Goal: Task Accomplishment & Management: Complete application form

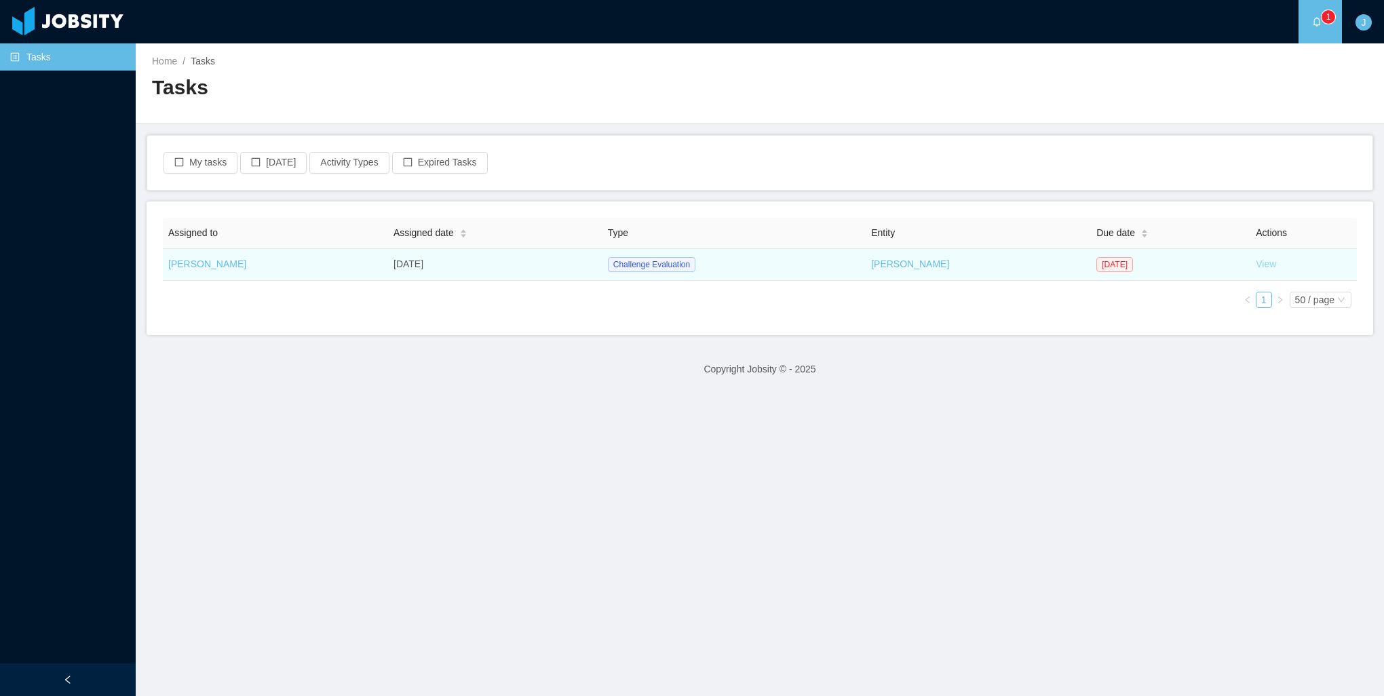
click at [1256, 265] on link "View" at bounding box center [1266, 263] width 20 height 11
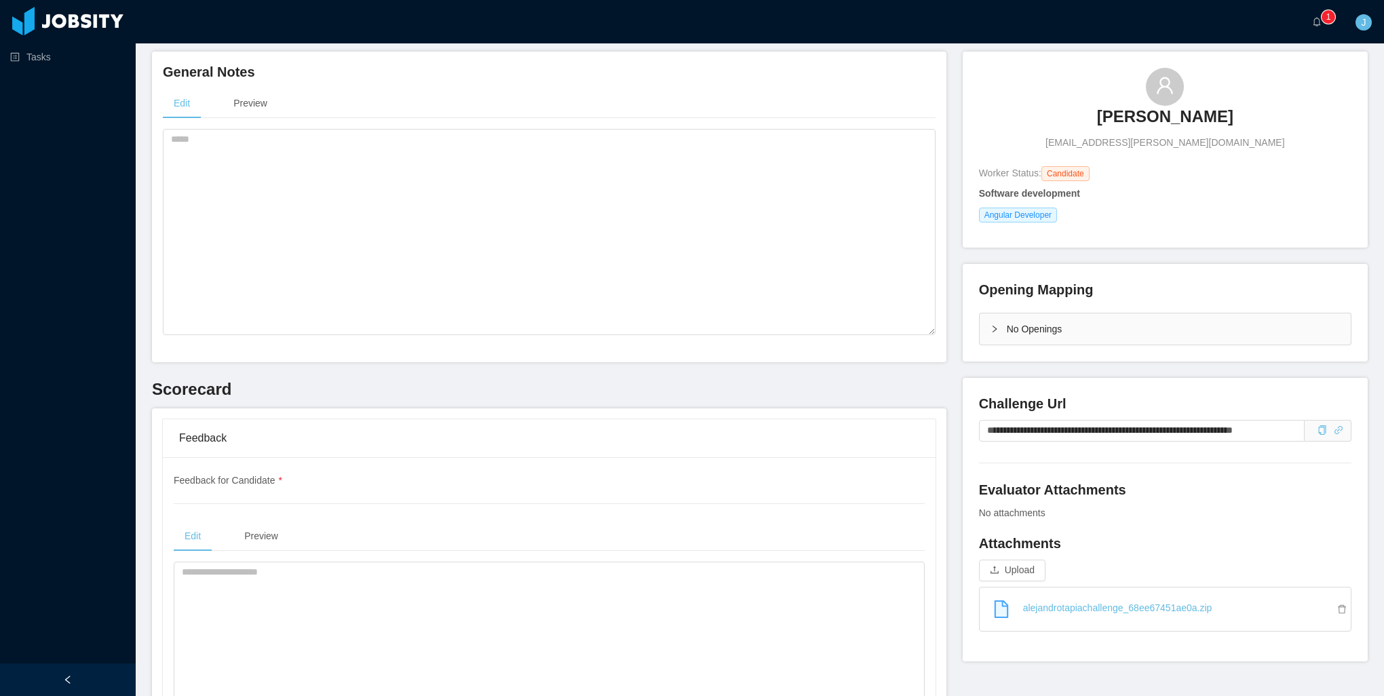
scroll to position [136, 0]
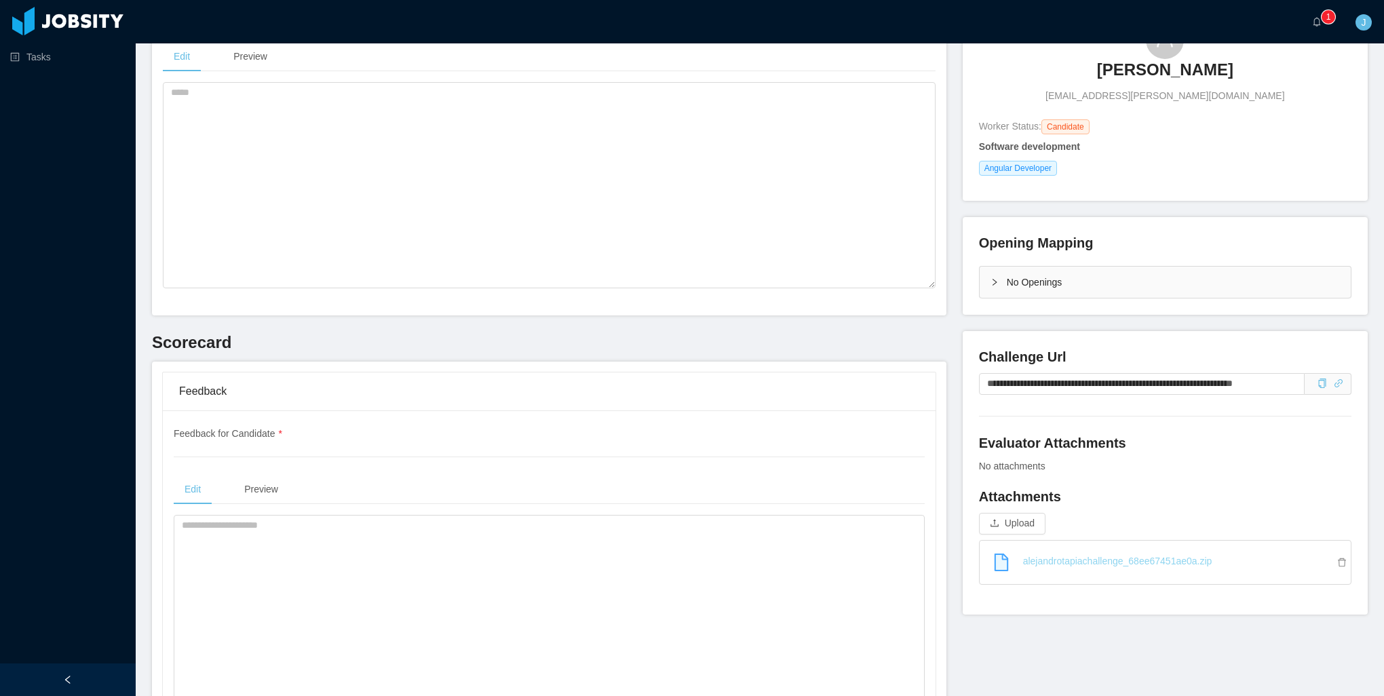
click at [1064, 568] on link "alejandrotapiachallenge_68ee67451ae0a.zip" at bounding box center [1170, 561] width 360 height 30
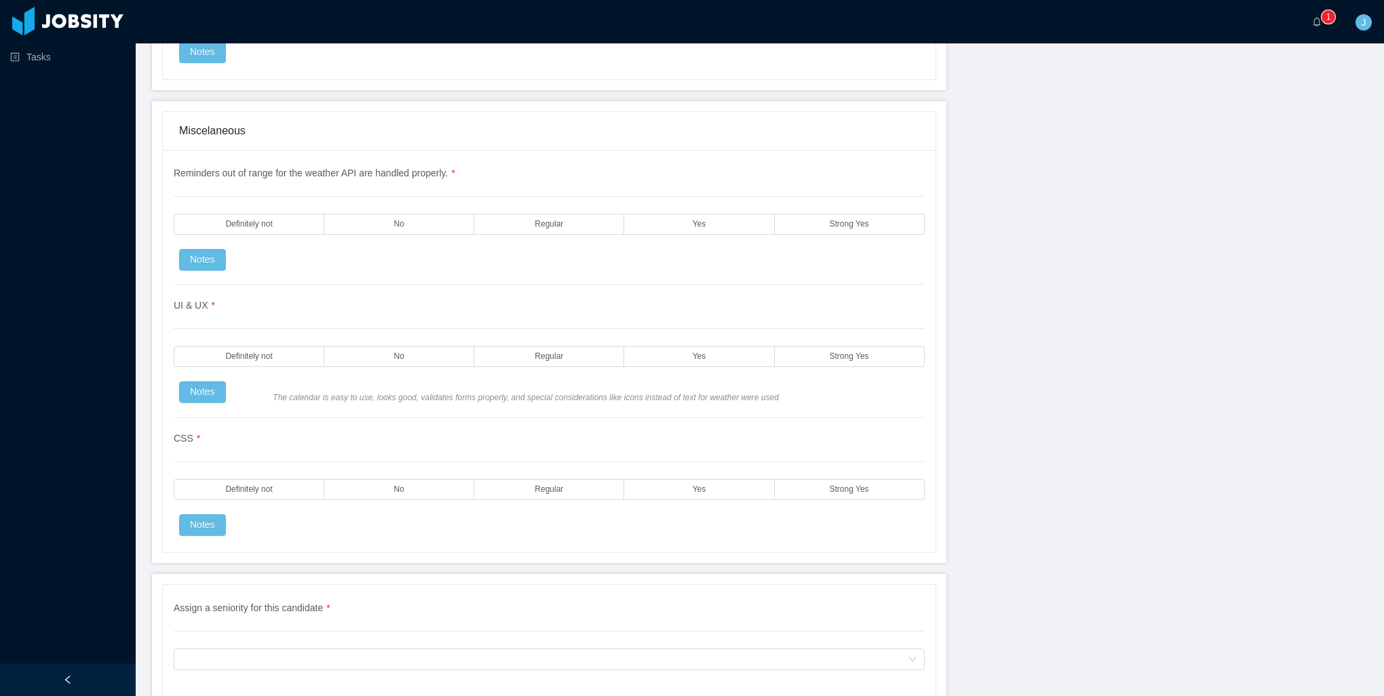
scroll to position [3122, 0]
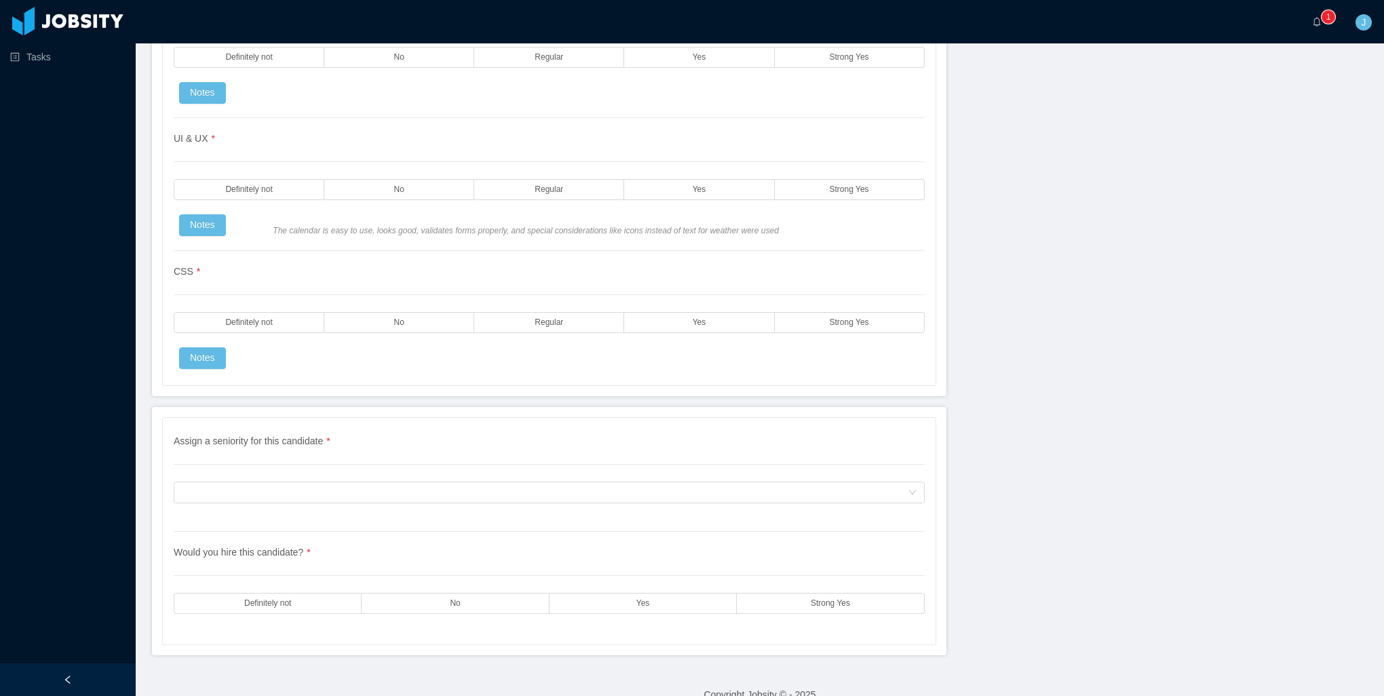
click at [882, 251] on div "CSS * Definitely not No Regular Yes Strong Yes Notes" at bounding box center [549, 310] width 751 height 118
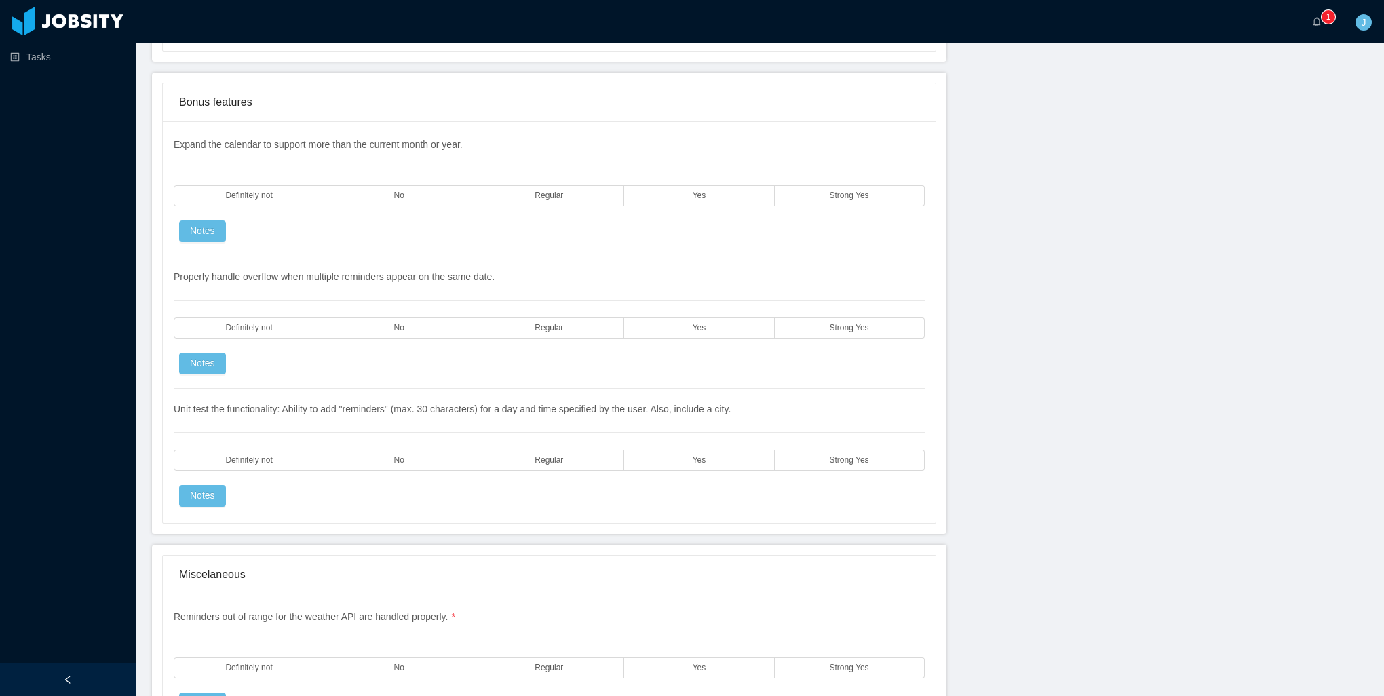
drag, startPoint x: 825, startPoint y: 343, endPoint x: 825, endPoint y: 357, distance: 14.9
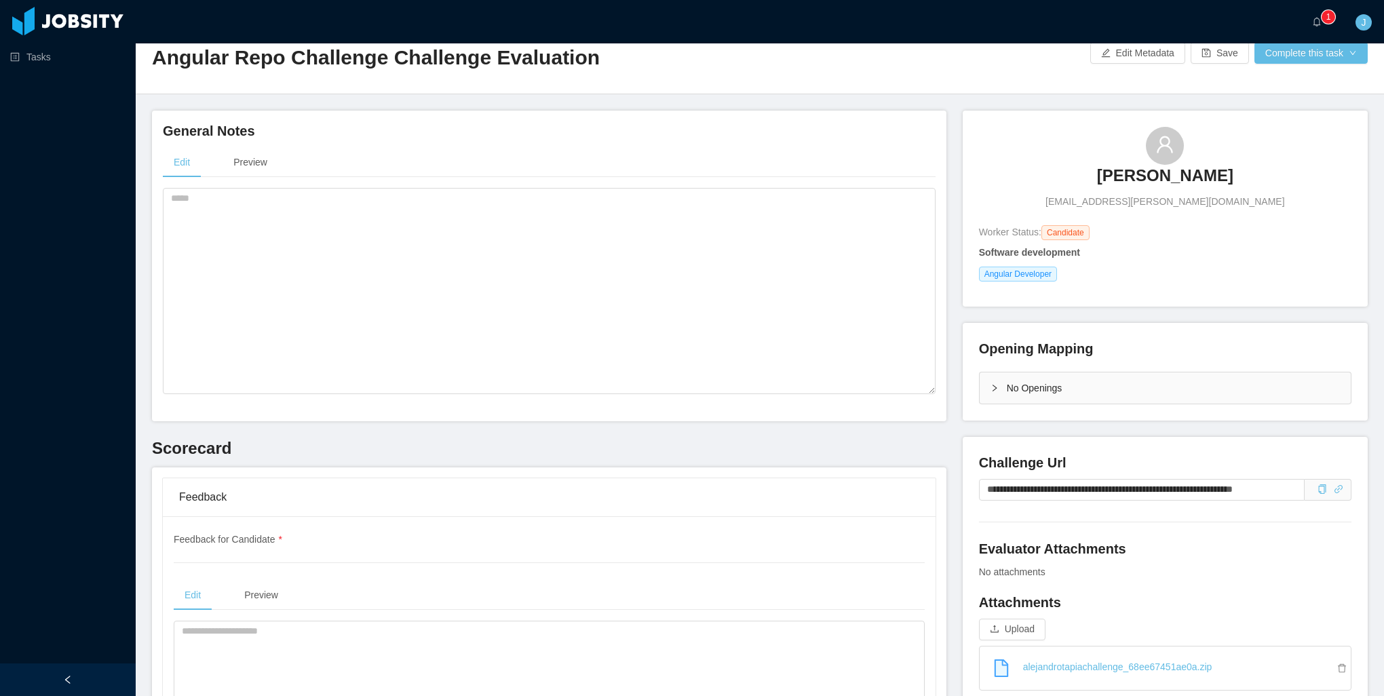
scroll to position [0, 0]
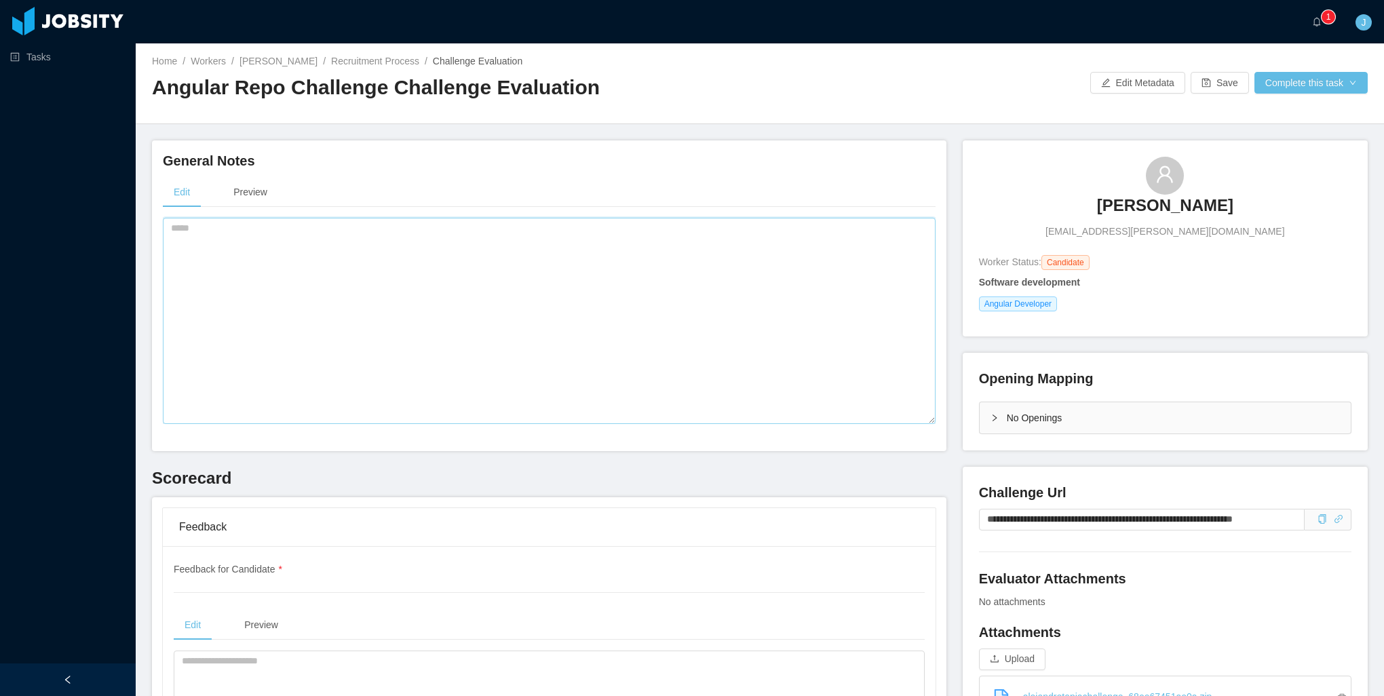
click at [343, 294] on textarea at bounding box center [549, 321] width 773 height 206
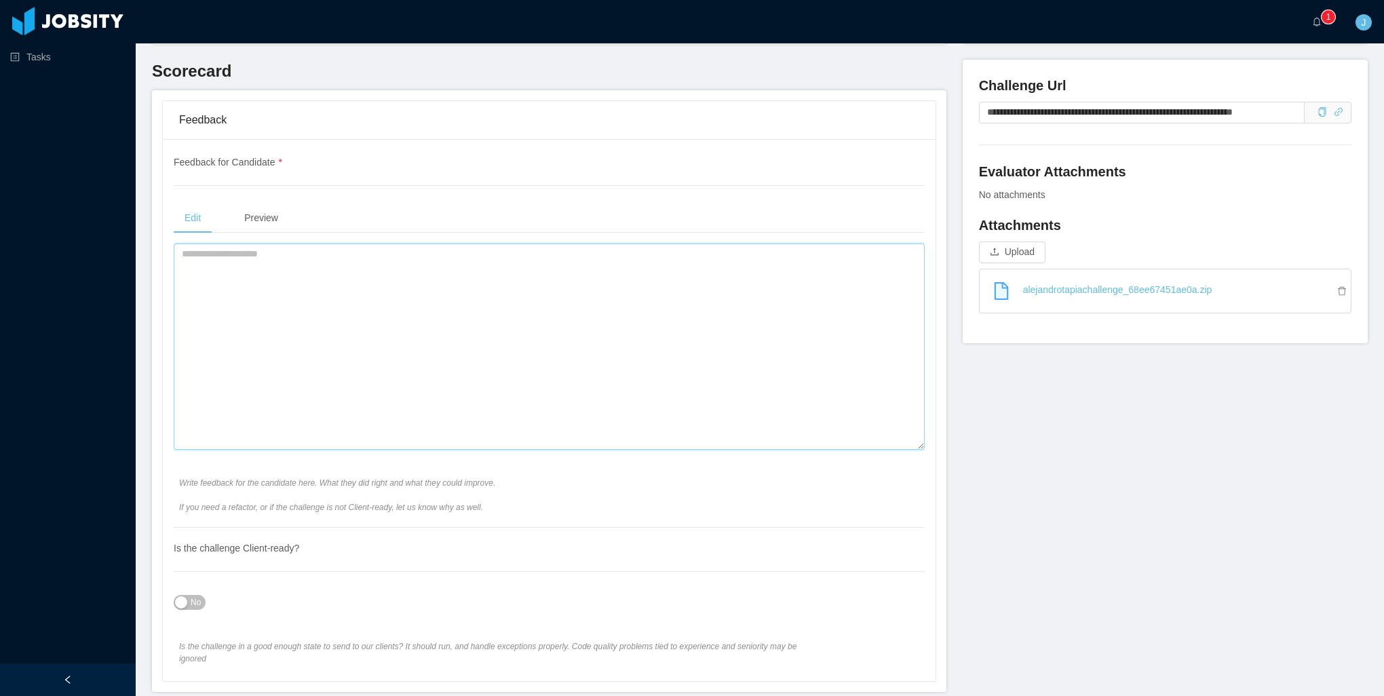
click at [343, 288] on textarea at bounding box center [549, 347] width 751 height 206
click at [339, 381] on textarea at bounding box center [549, 347] width 751 height 206
click at [14, 695] on html "**********" at bounding box center [692, 348] width 1384 height 696
click at [499, 328] on textarea "**********" at bounding box center [546, 347] width 744 height 206
click at [223, 268] on textarea "**********" at bounding box center [546, 347] width 744 height 206
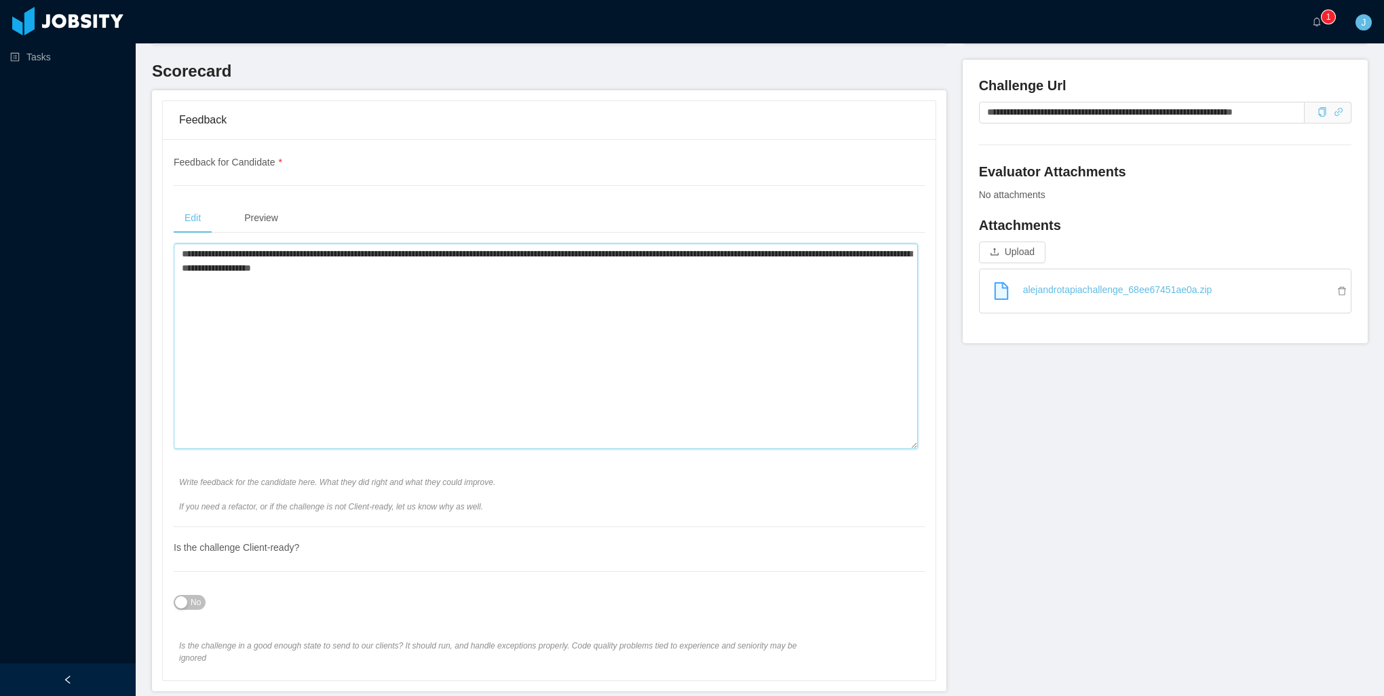
click at [465, 273] on textarea "**********" at bounding box center [546, 347] width 744 height 206
click at [562, 391] on textarea "**********" at bounding box center [546, 347] width 744 height 206
click at [422, 389] on textarea "**********" at bounding box center [546, 347] width 744 height 206
click at [543, 343] on textarea "**********" at bounding box center [546, 347] width 744 height 206
paste textarea "**********"
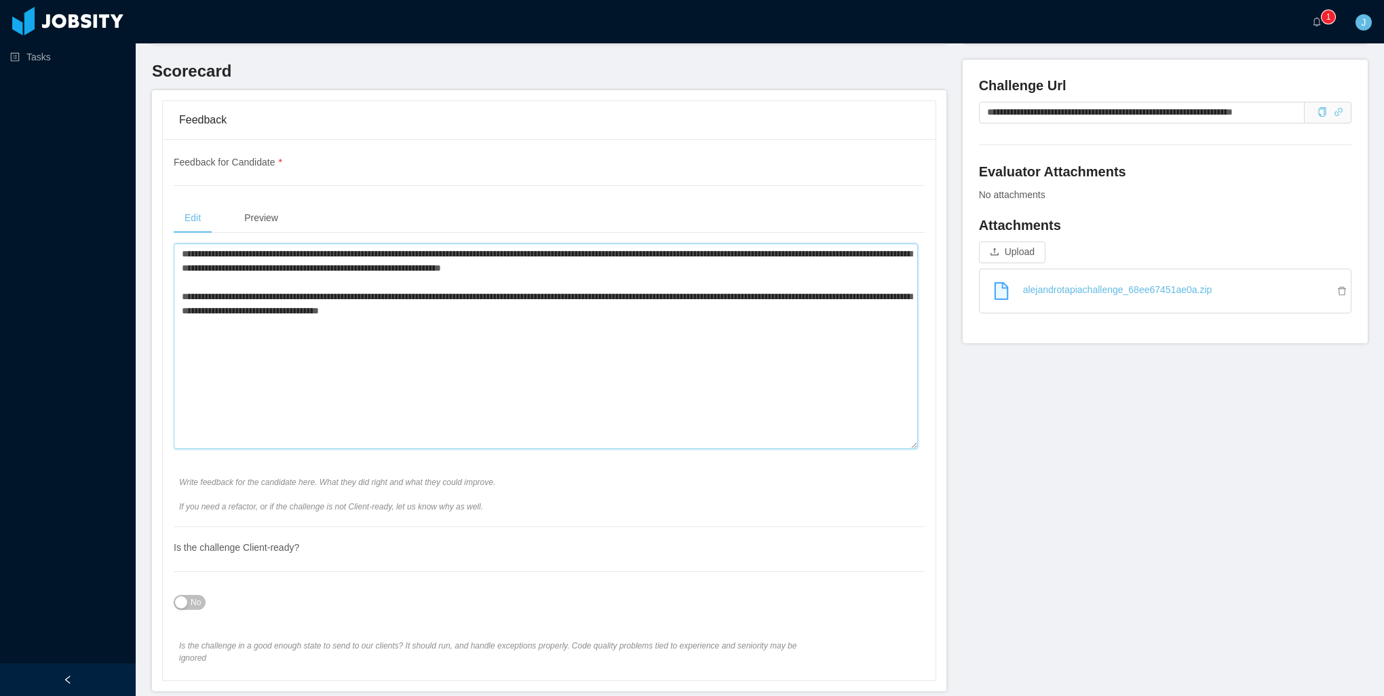
click at [214, 280] on textarea "**********" at bounding box center [546, 347] width 744 height 206
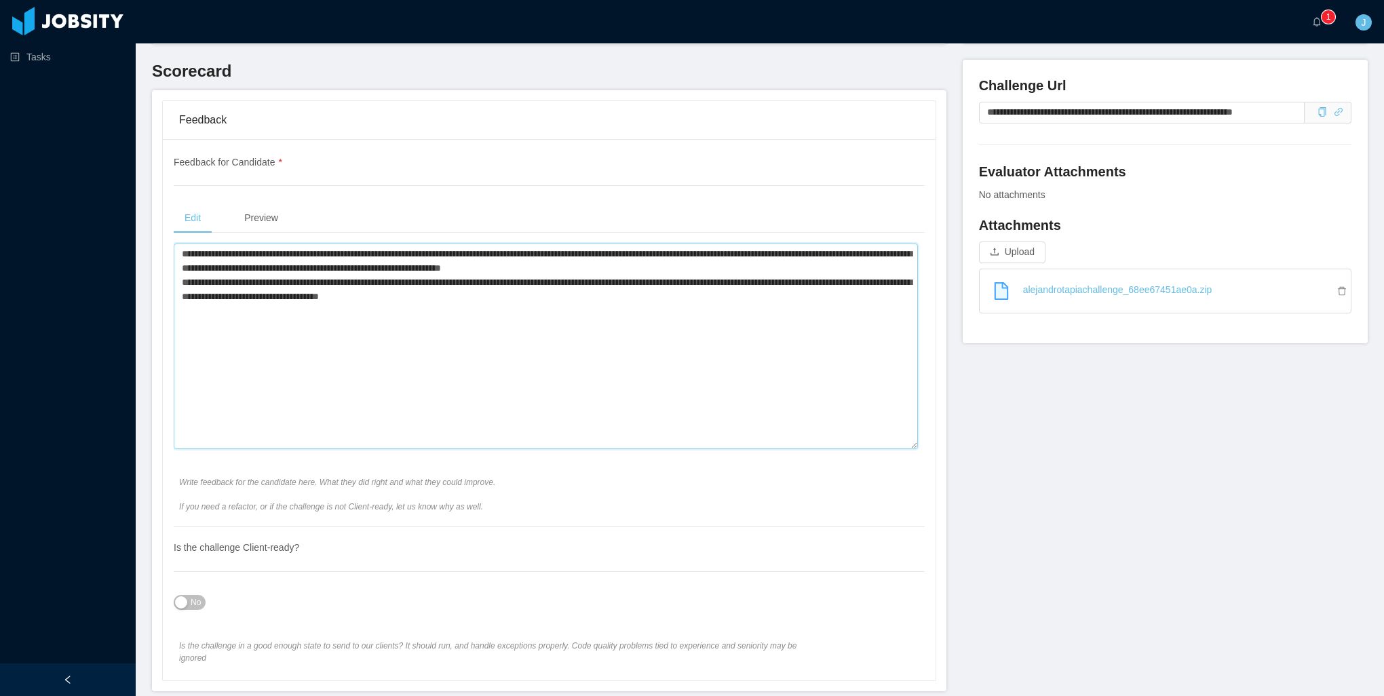
click at [545, 297] on textarea "**********" at bounding box center [546, 347] width 744 height 206
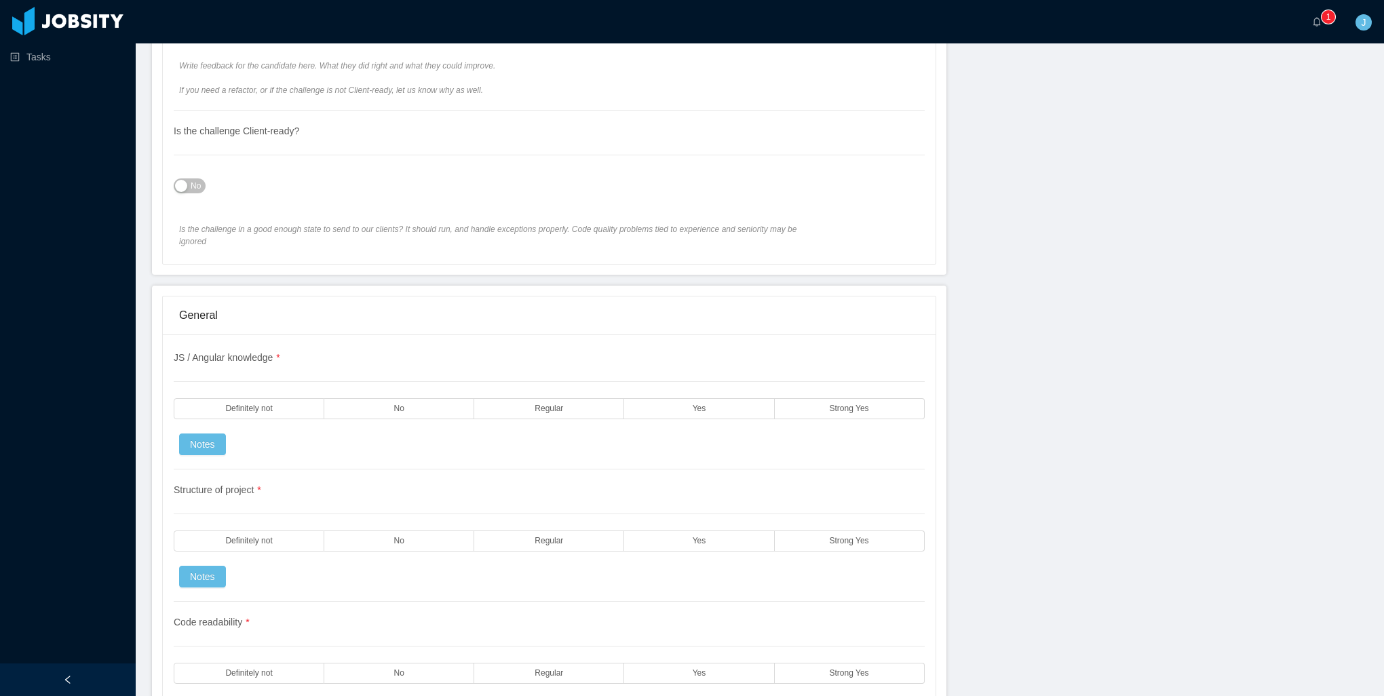
scroll to position [882, 0]
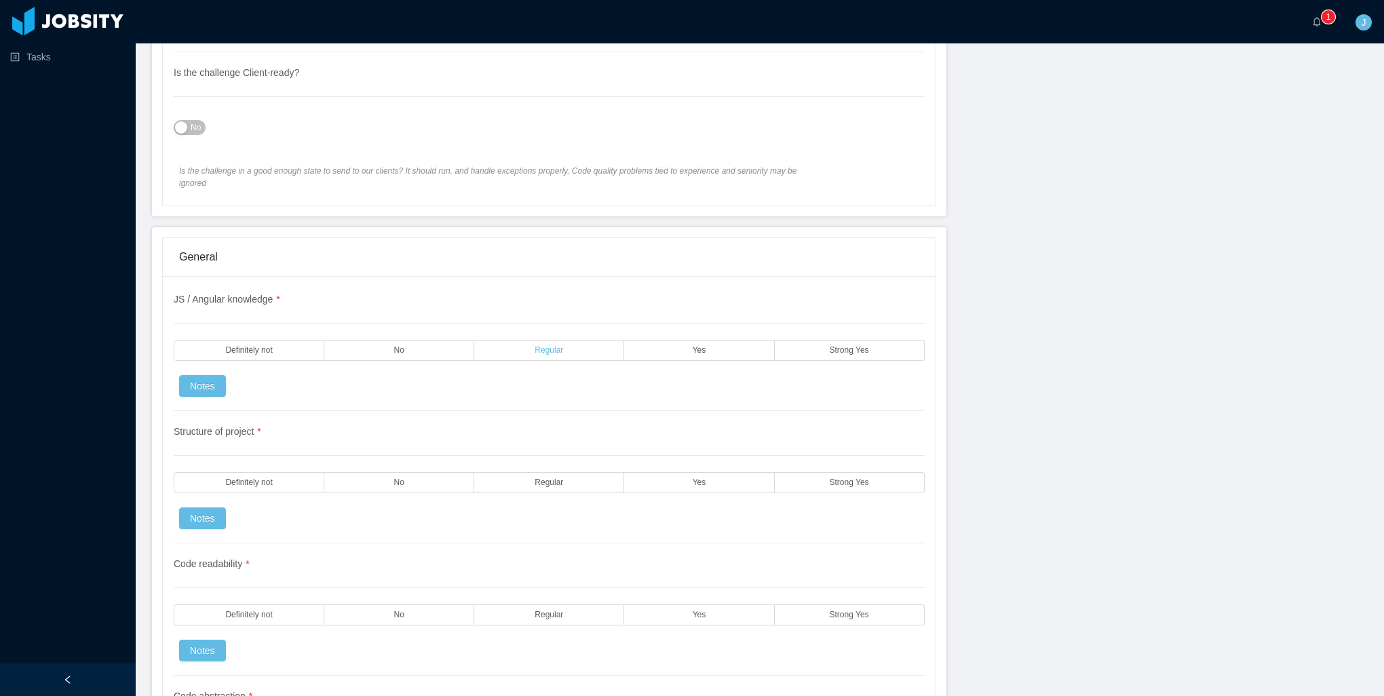
type textarea "**********"
click at [567, 340] on label "Regular" at bounding box center [549, 350] width 150 height 21
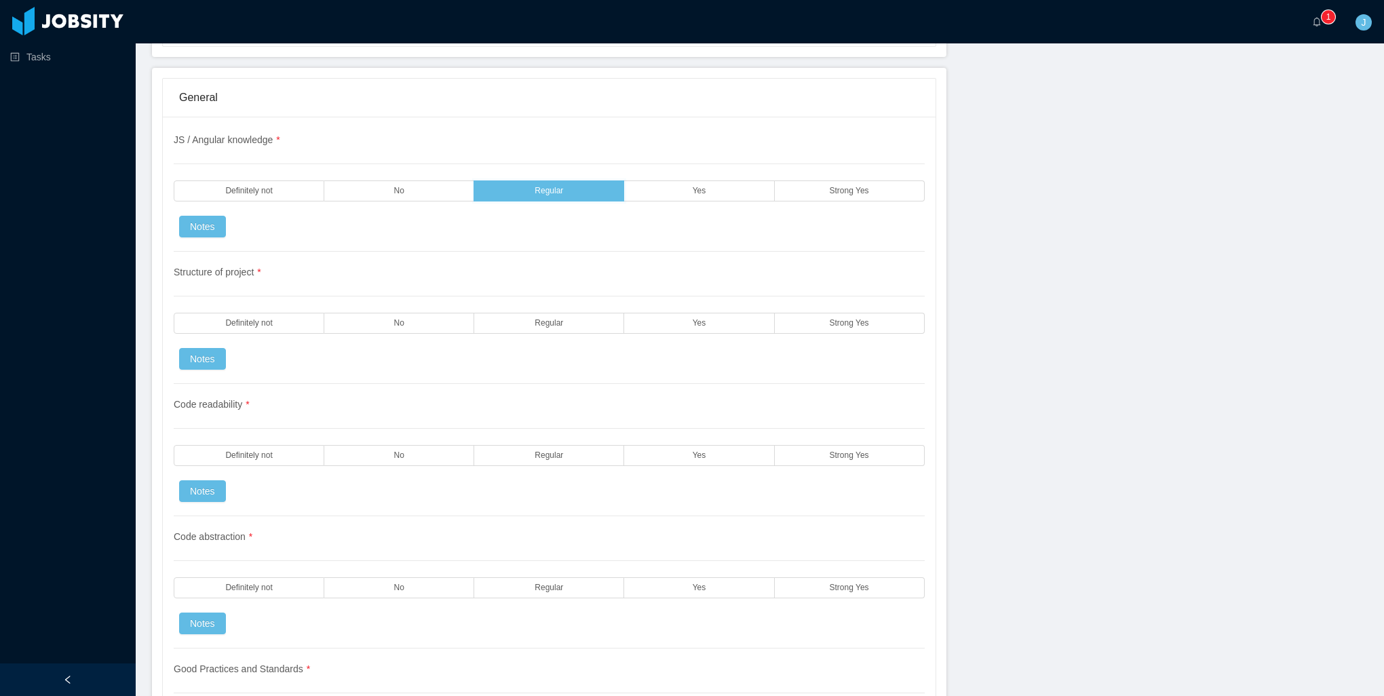
scroll to position [1085, 0]
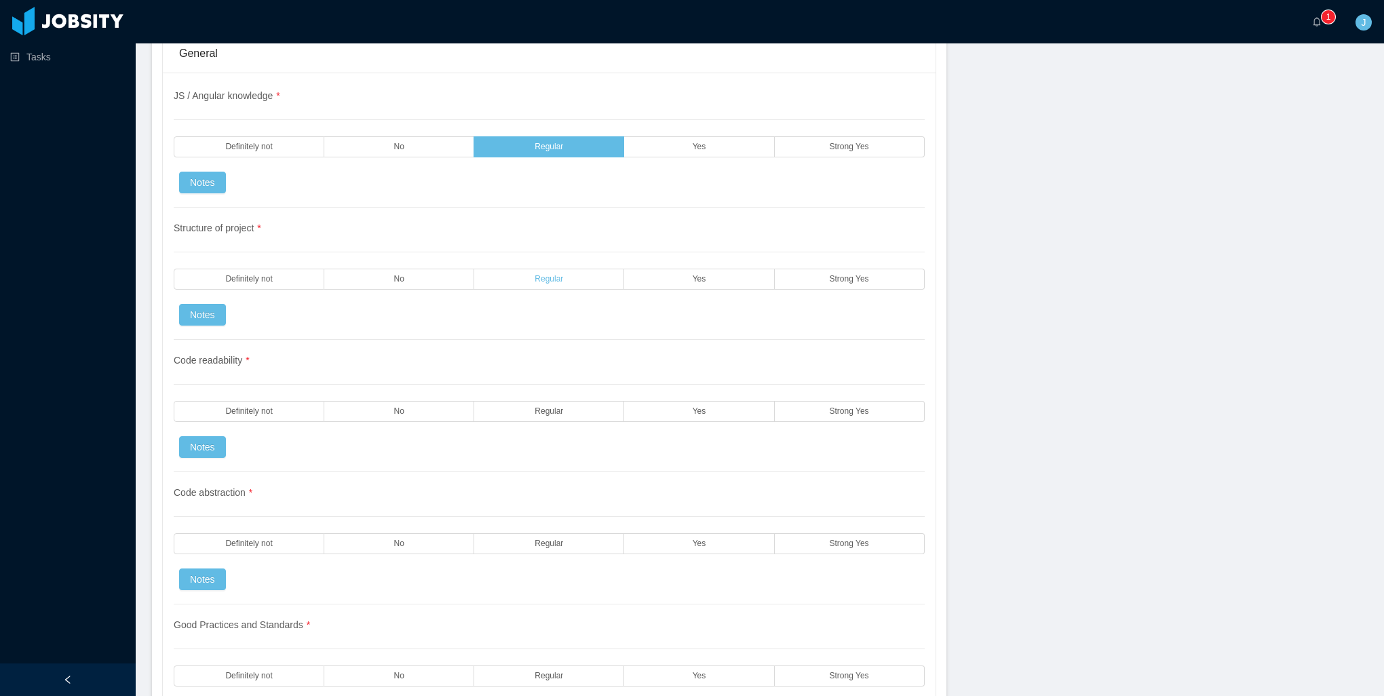
click at [526, 269] on label "Regular" at bounding box center [549, 279] width 150 height 21
click at [453, 401] on label "No" at bounding box center [399, 411] width 150 height 21
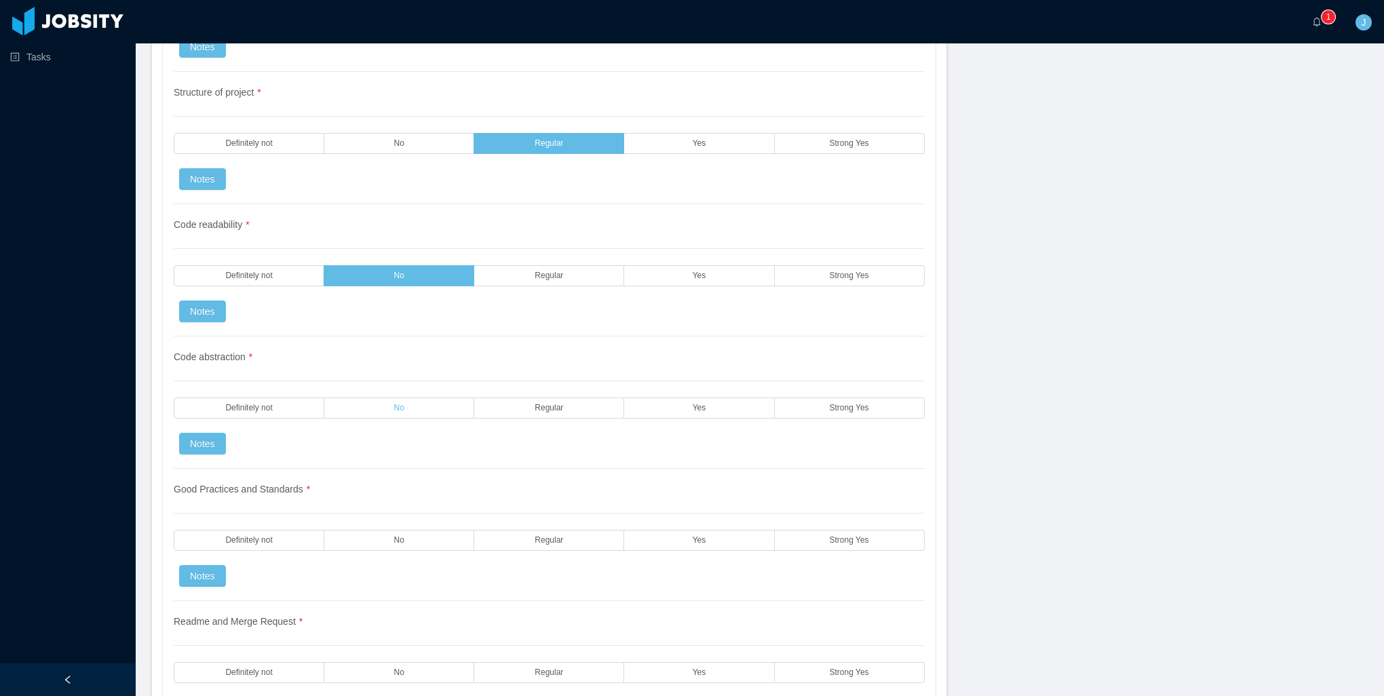
click at [446, 397] on label "No" at bounding box center [399, 407] width 150 height 21
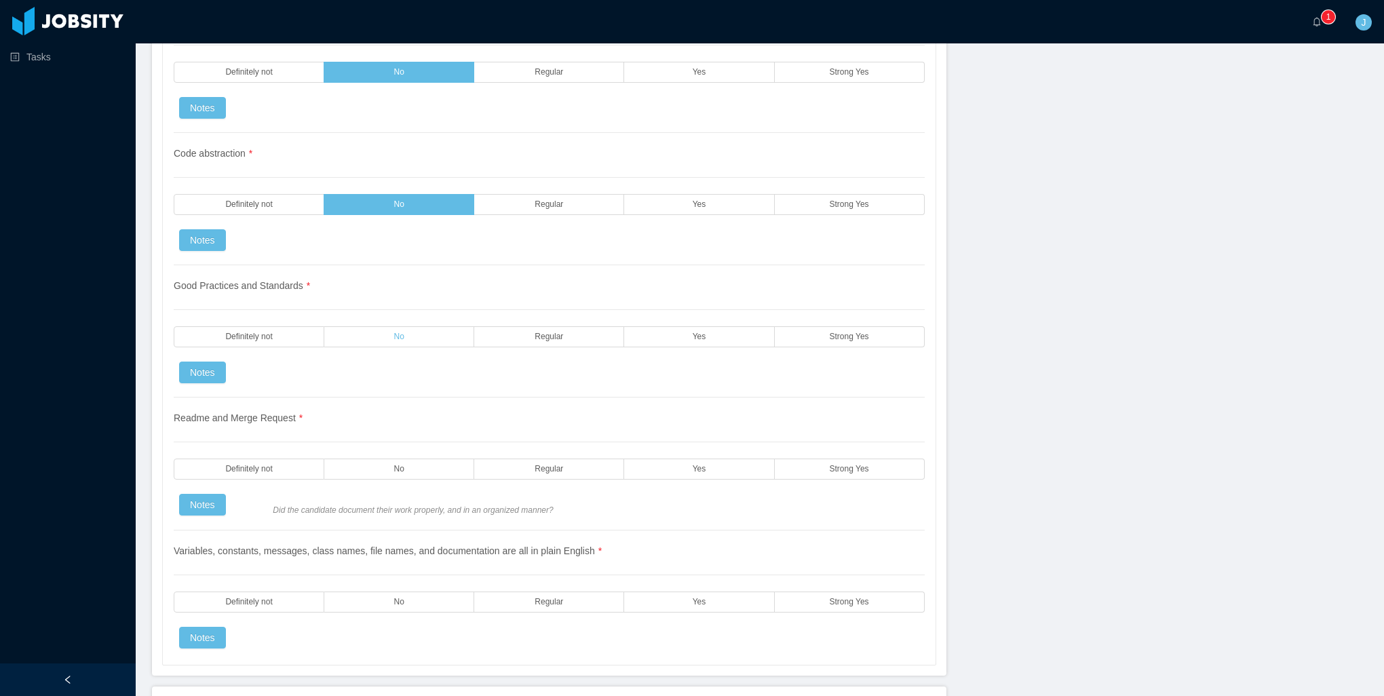
click at [453, 327] on label "No" at bounding box center [399, 336] width 150 height 21
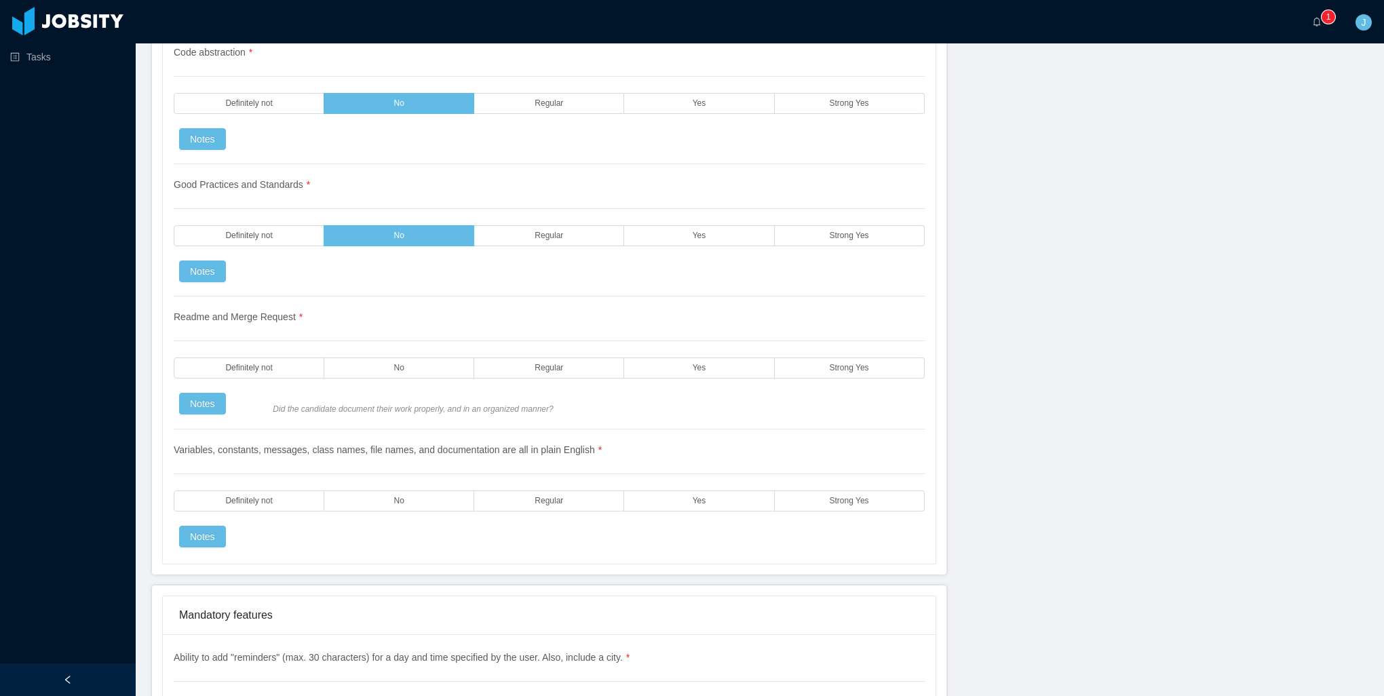
scroll to position [1560, 0]
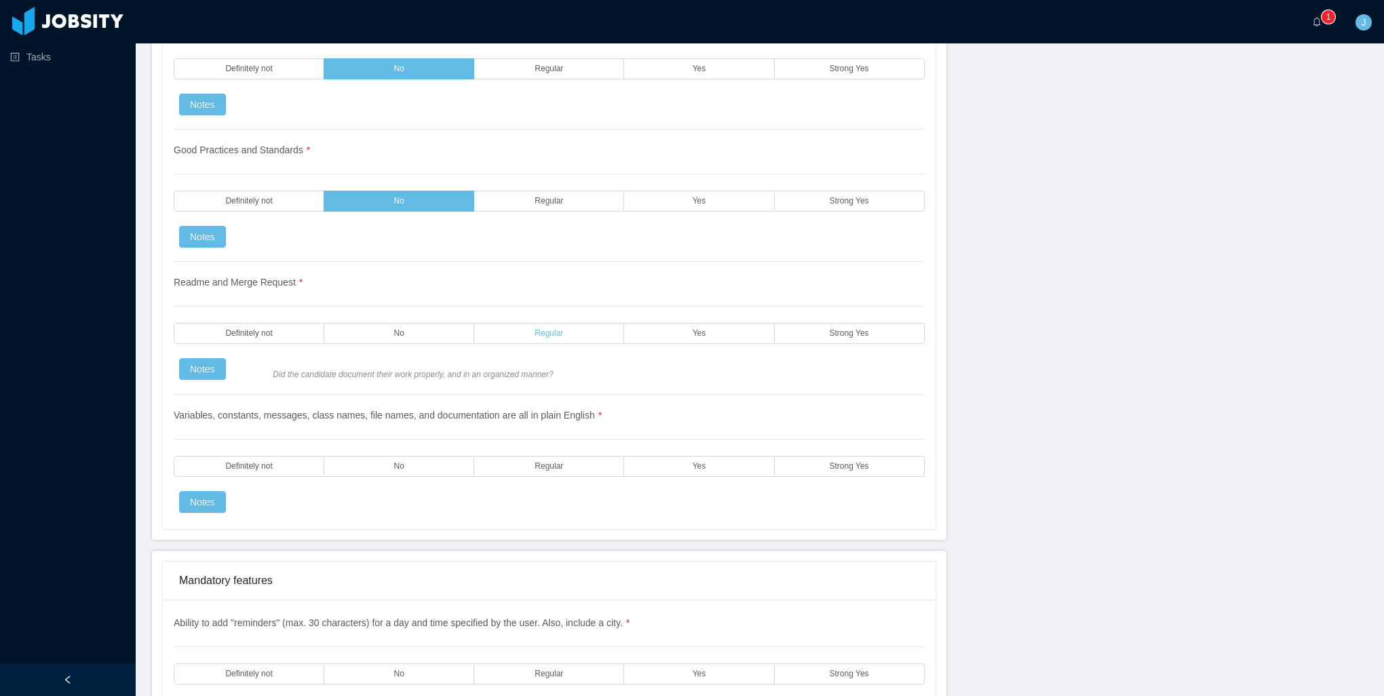
click at [517, 324] on label "Regular" at bounding box center [549, 333] width 150 height 21
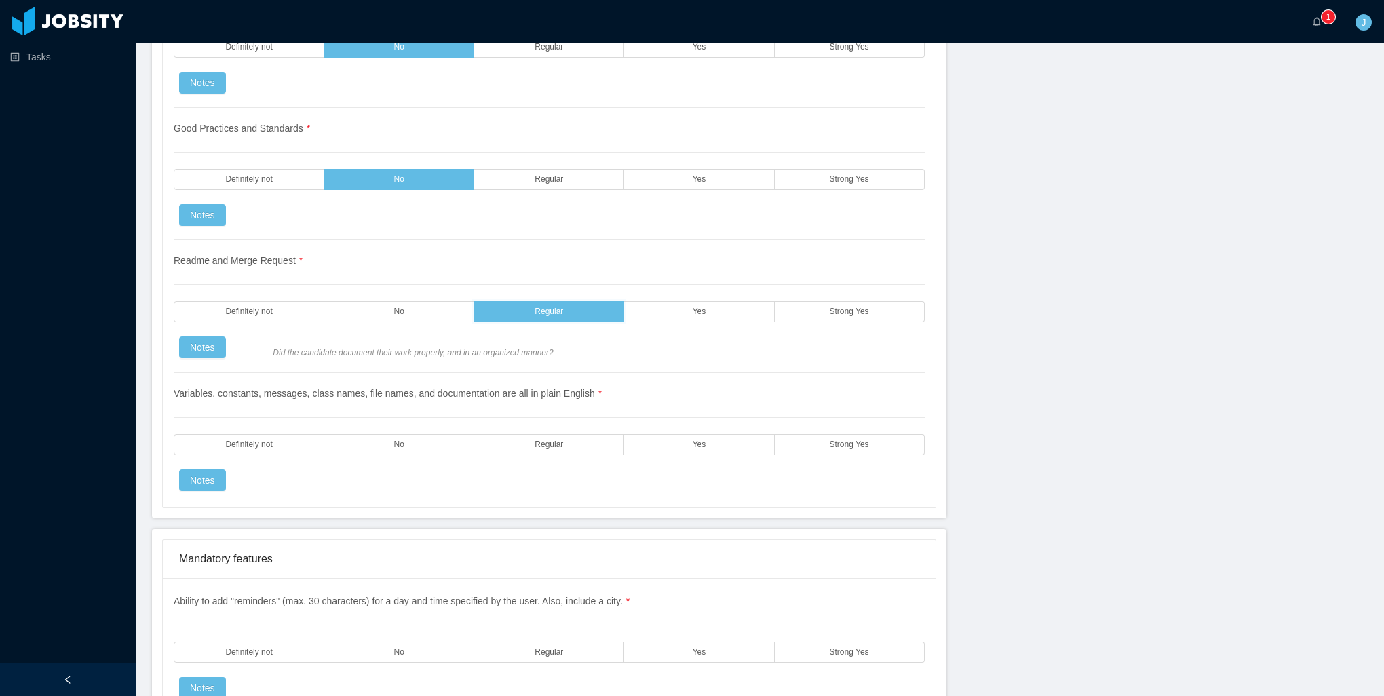
scroll to position [1628, 0]
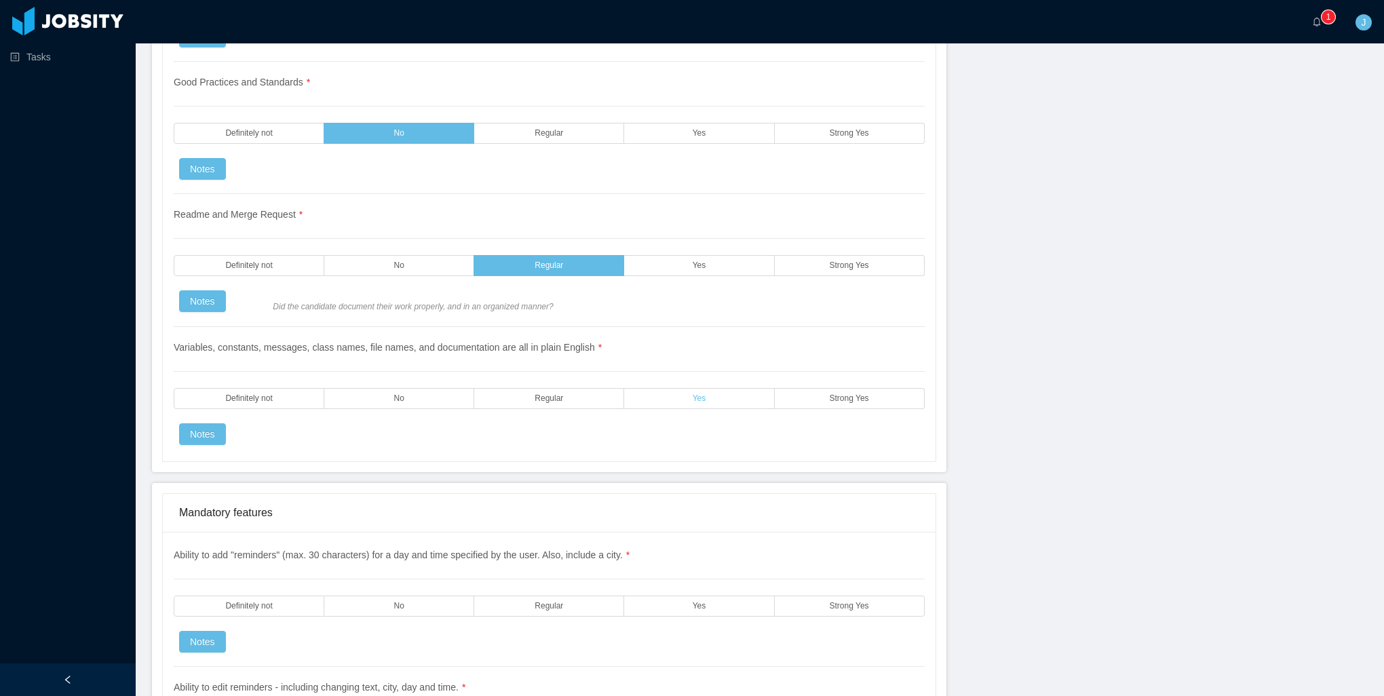
click at [669, 388] on label "Yes" at bounding box center [699, 398] width 150 height 21
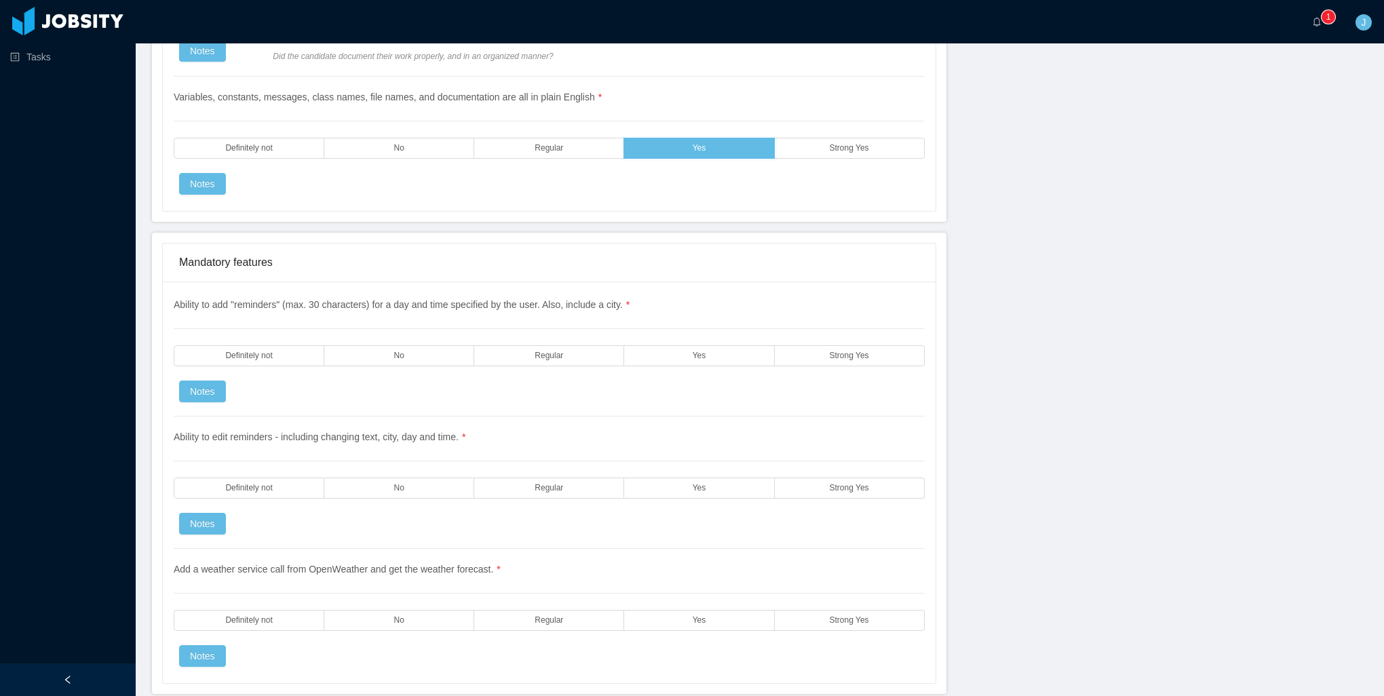
scroll to position [1899, 0]
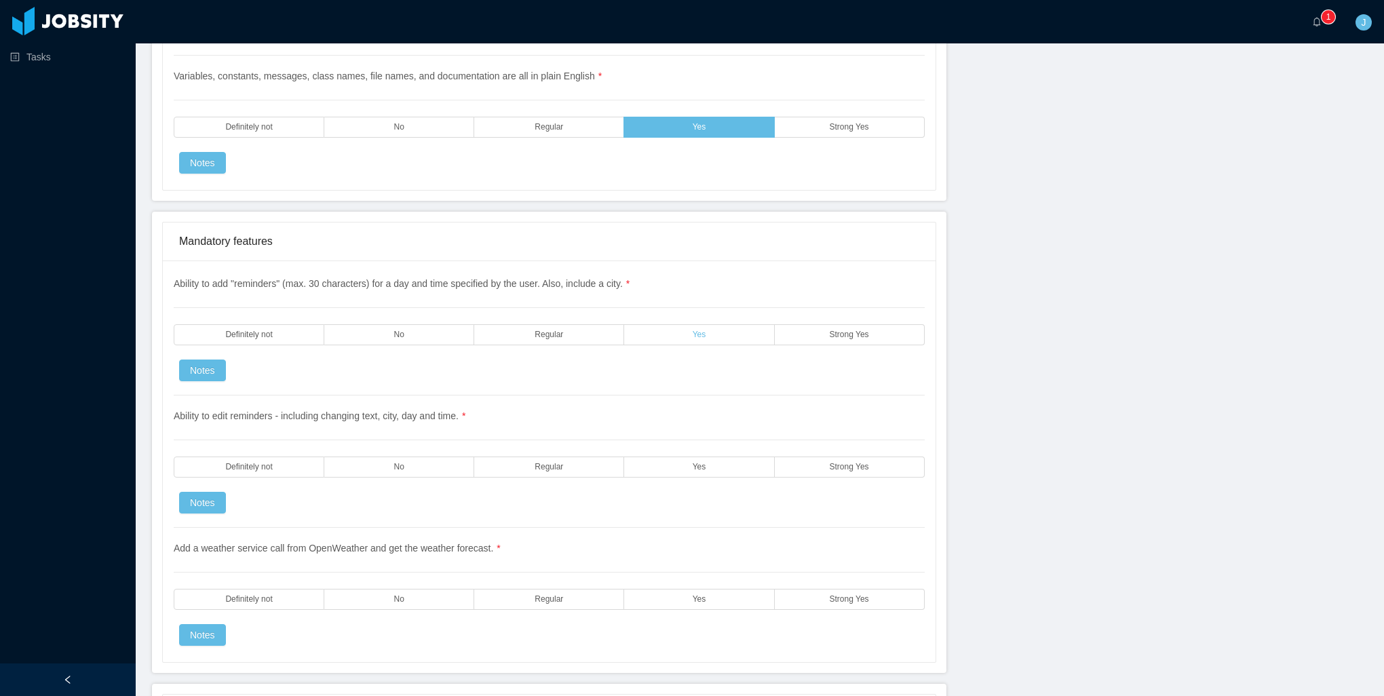
click at [640, 324] on label "Yes" at bounding box center [699, 334] width 150 height 21
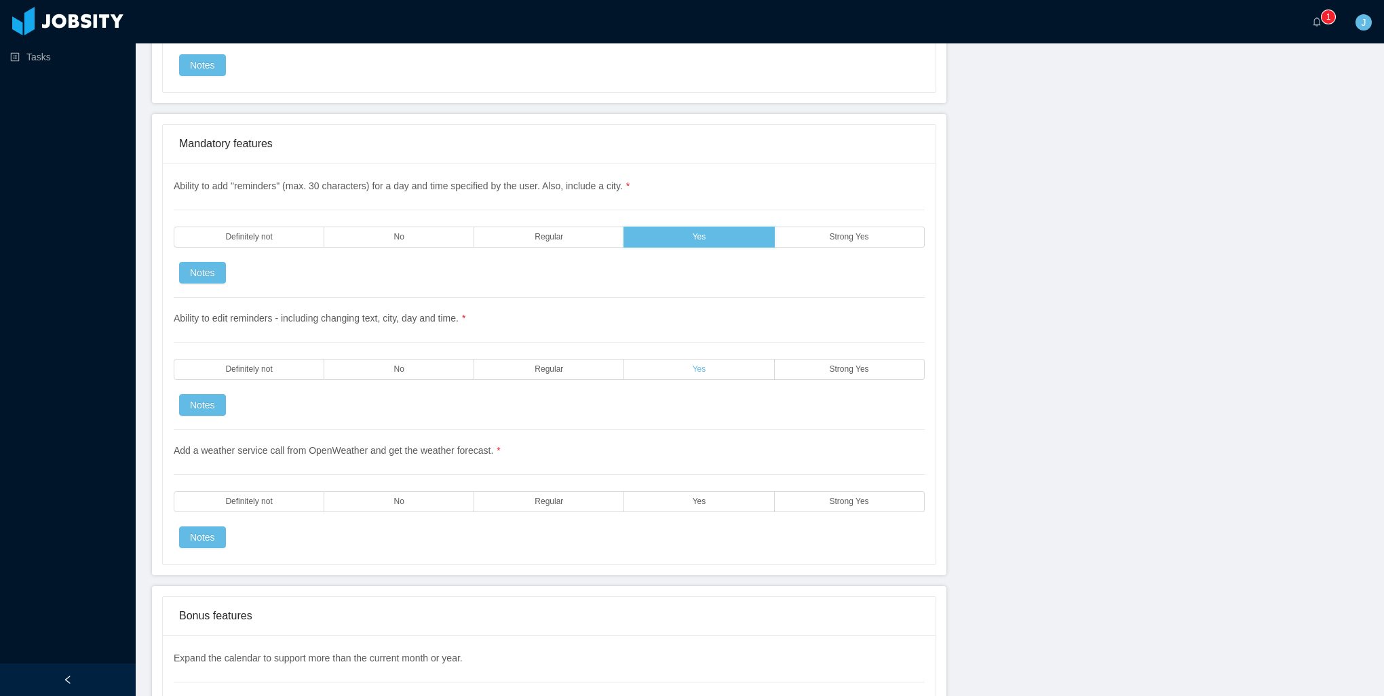
scroll to position [2035, 0]
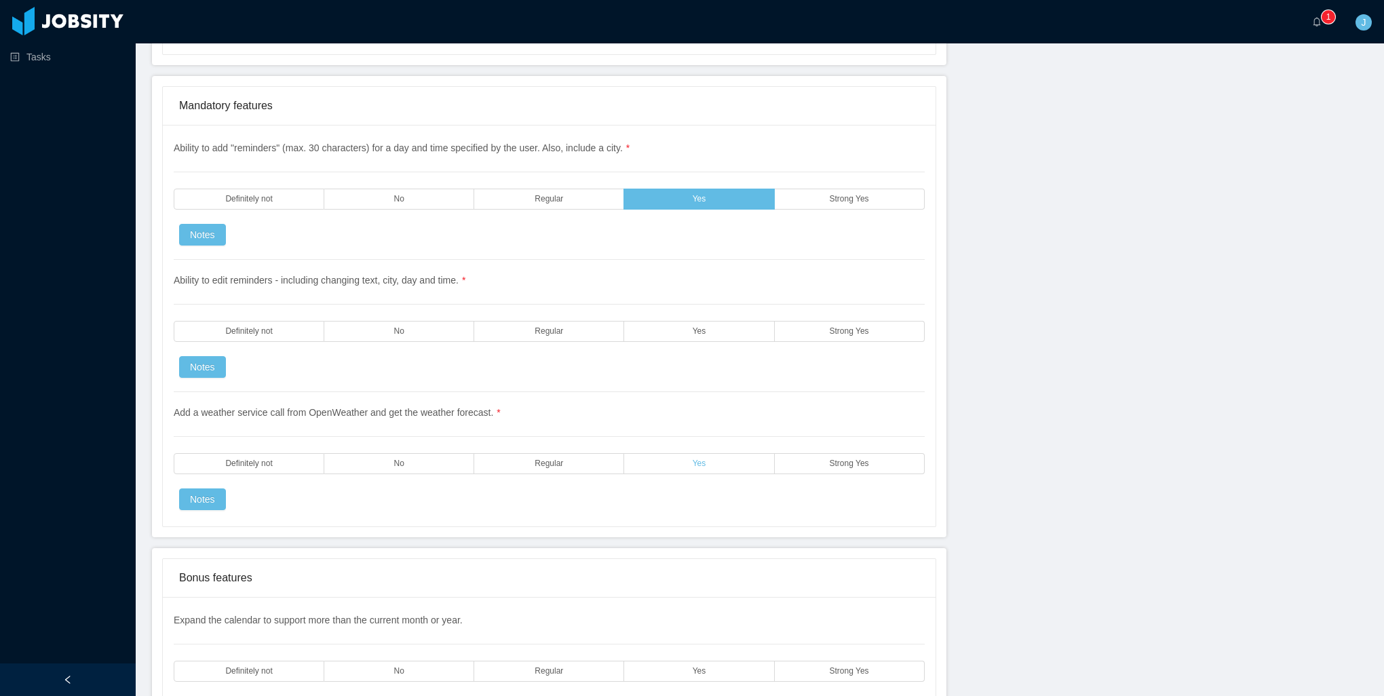
click at [650, 453] on label "Yes" at bounding box center [699, 463] width 150 height 21
click at [636, 321] on label "Yes" at bounding box center [699, 331] width 150 height 21
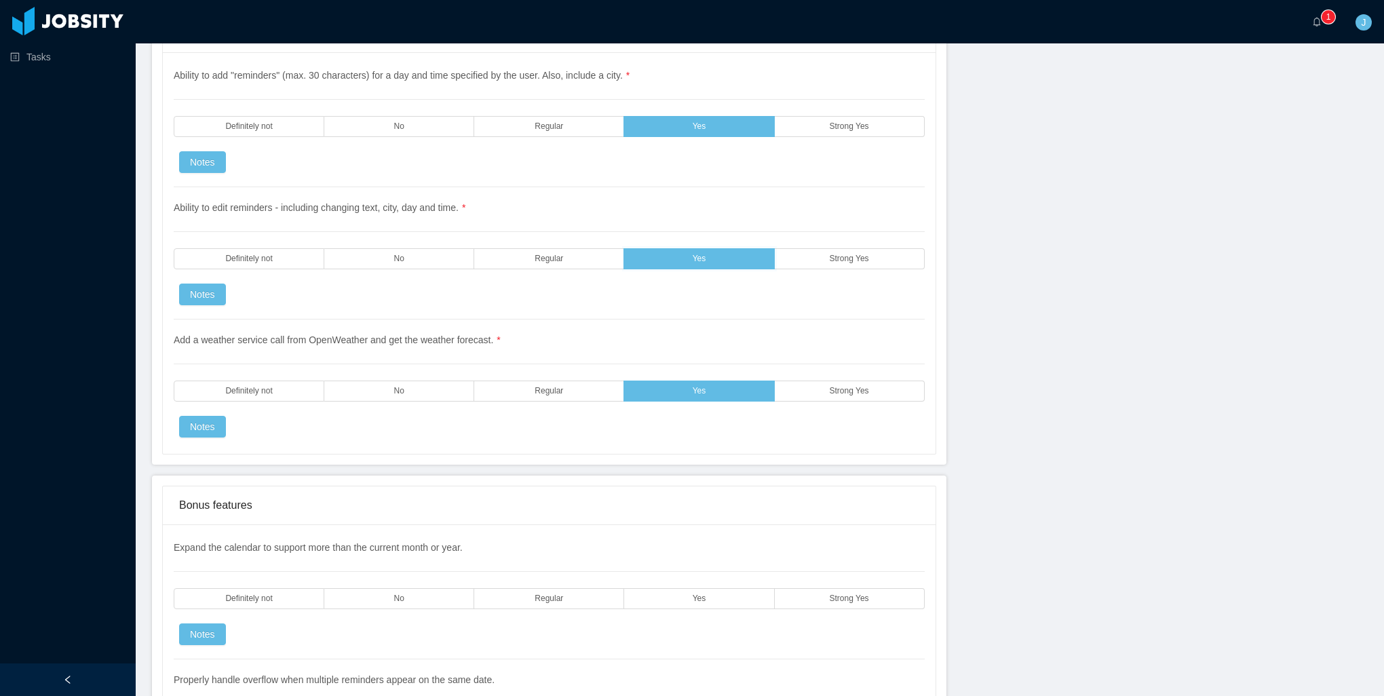
scroll to position [2374, 0]
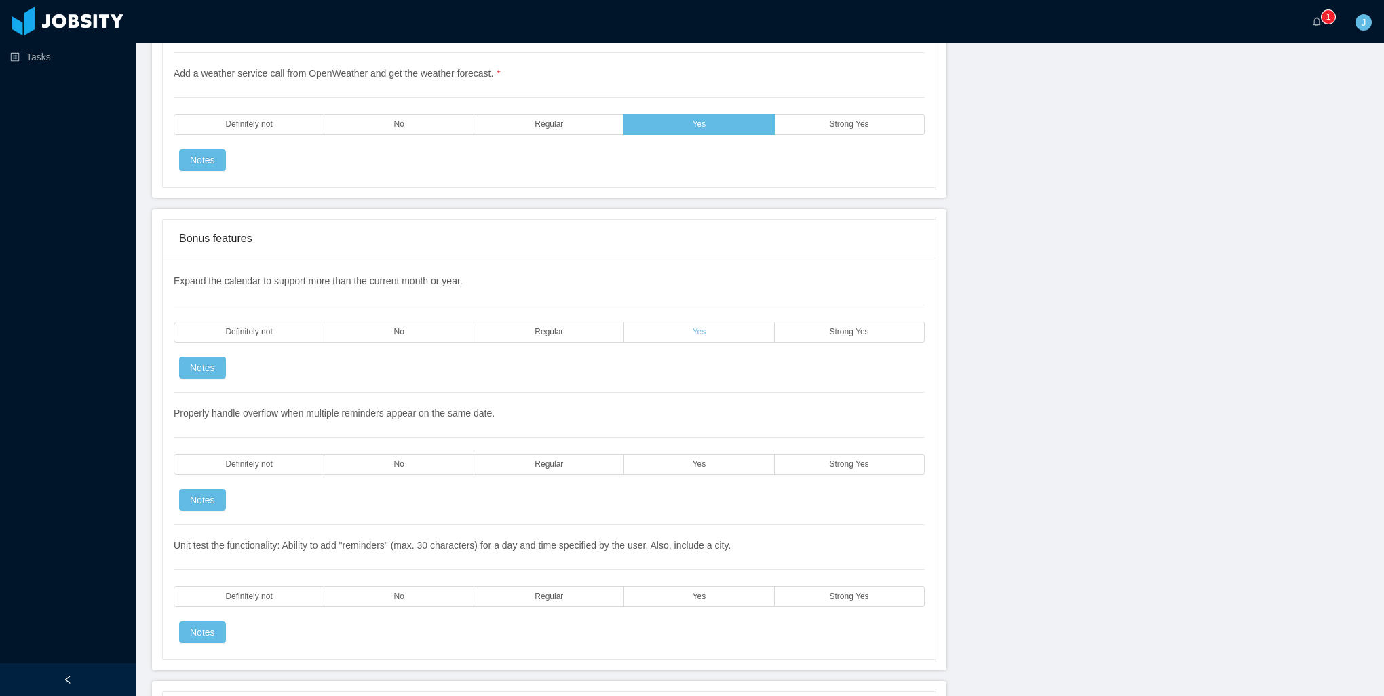
click at [716, 322] on label "Yes" at bounding box center [699, 332] width 150 height 21
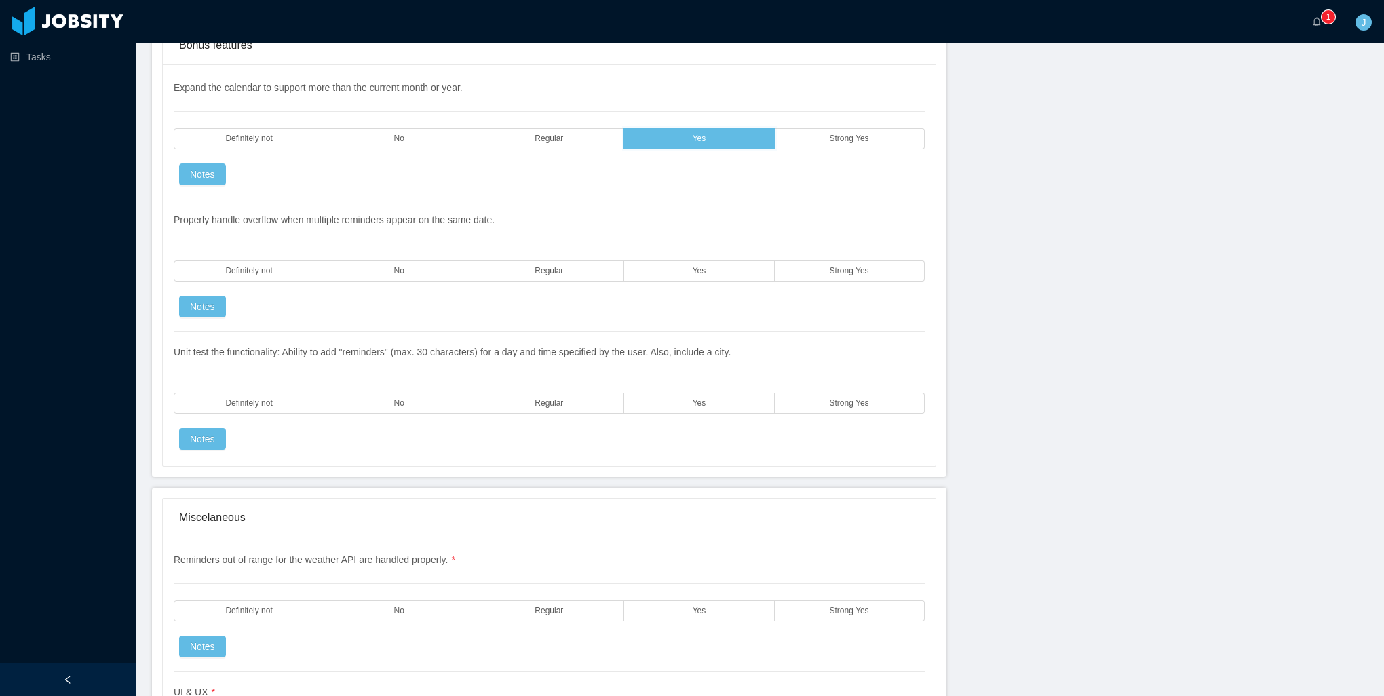
scroll to position [2645, 0]
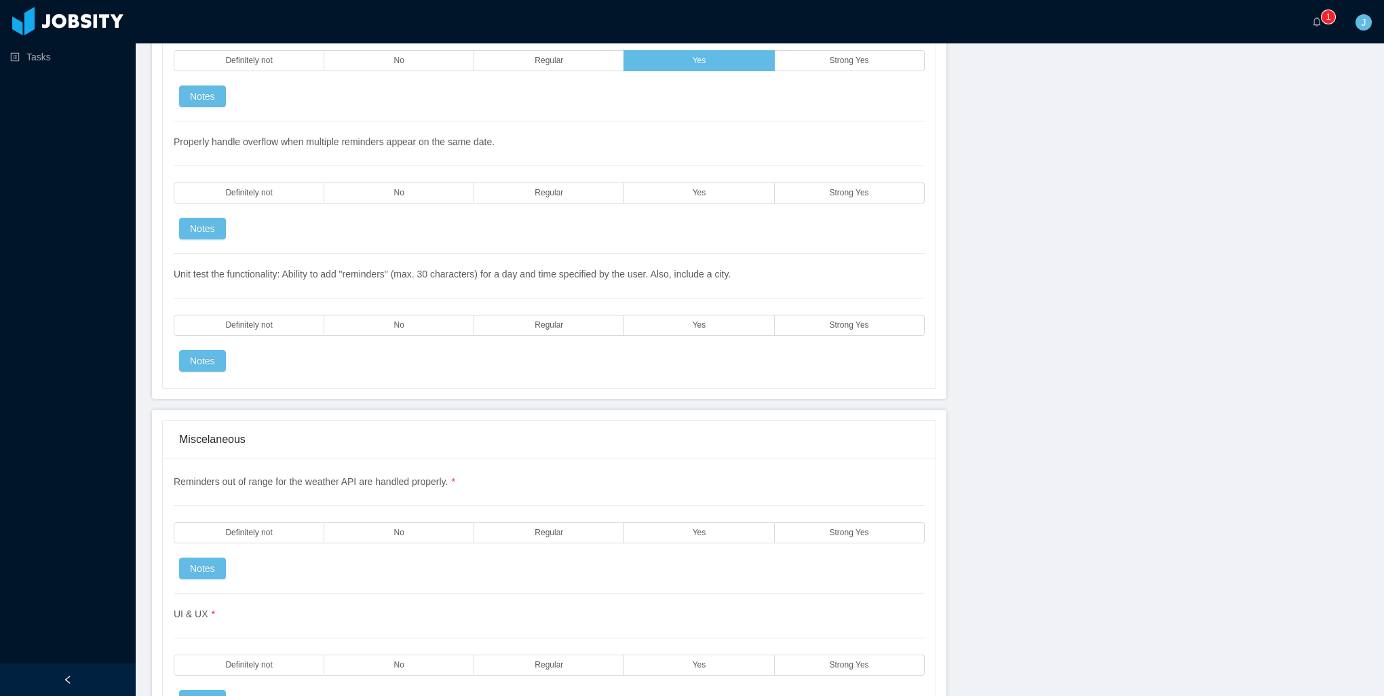
drag, startPoint x: 494, startPoint y: 178, endPoint x: 501, endPoint y: 188, distance: 11.3
click at [495, 182] on label "Regular" at bounding box center [549, 192] width 150 height 21
click at [554, 321] on span "Regular" at bounding box center [548, 325] width 28 height 9
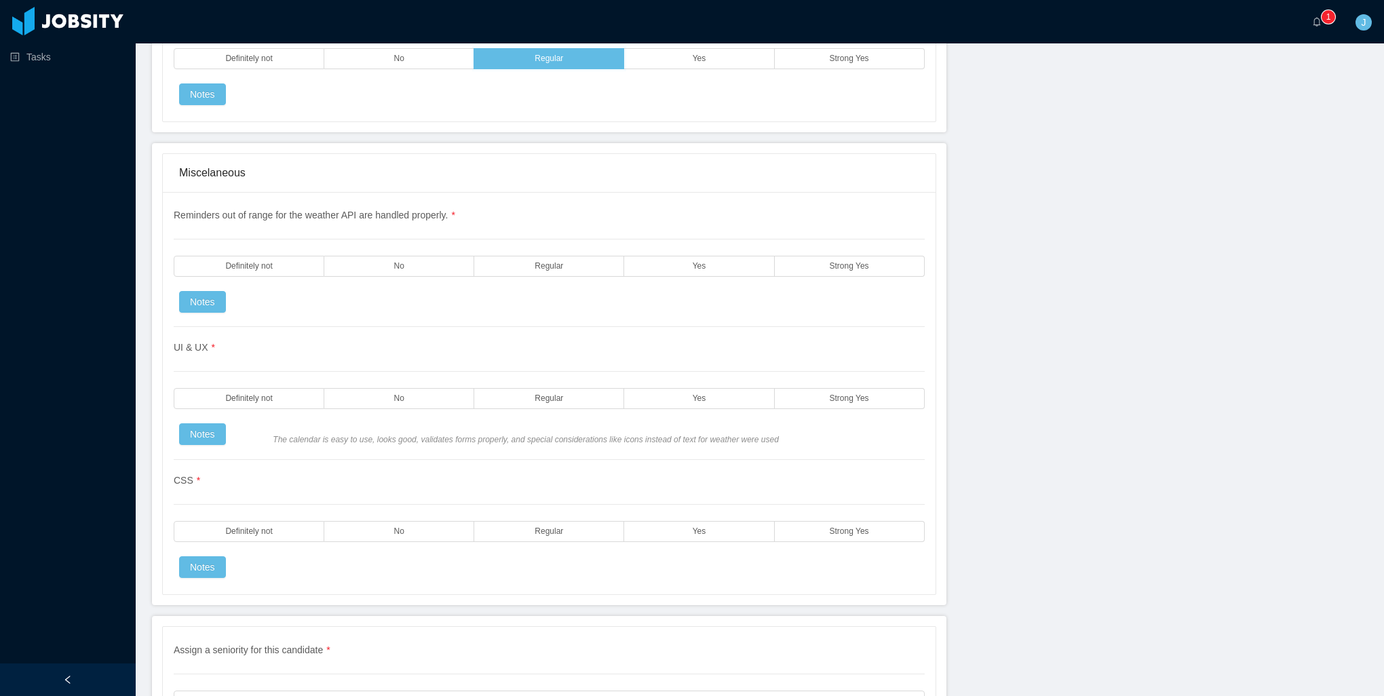
scroll to position [2917, 0]
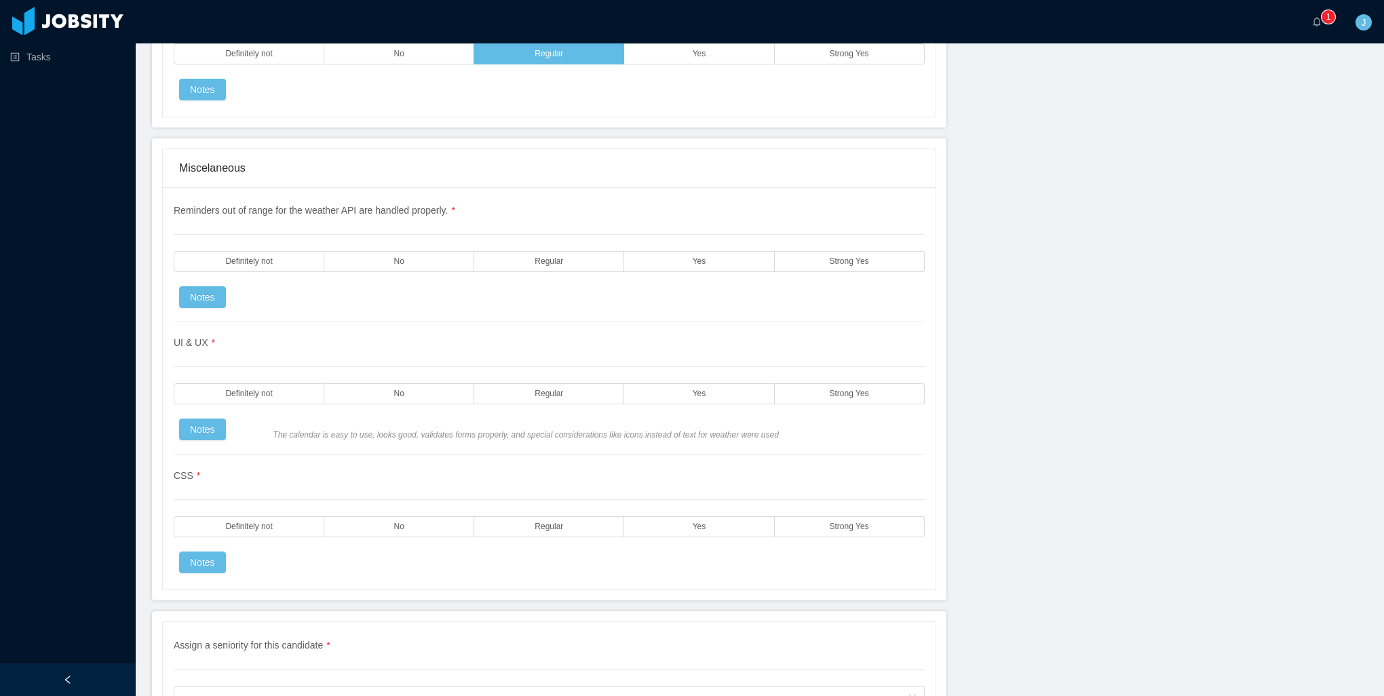
drag, startPoint x: 404, startPoint y: 374, endPoint x: 416, endPoint y: 387, distance: 17.8
click at [416, 385] on div "UI & UX * Definitely not No Regular Yes Strong Yes Notes The calendar is easy t…" at bounding box center [549, 388] width 751 height 133
click at [423, 516] on label "No" at bounding box center [399, 526] width 150 height 21
click at [404, 383] on label "No" at bounding box center [399, 393] width 150 height 21
click at [431, 251] on label "No" at bounding box center [399, 261] width 150 height 21
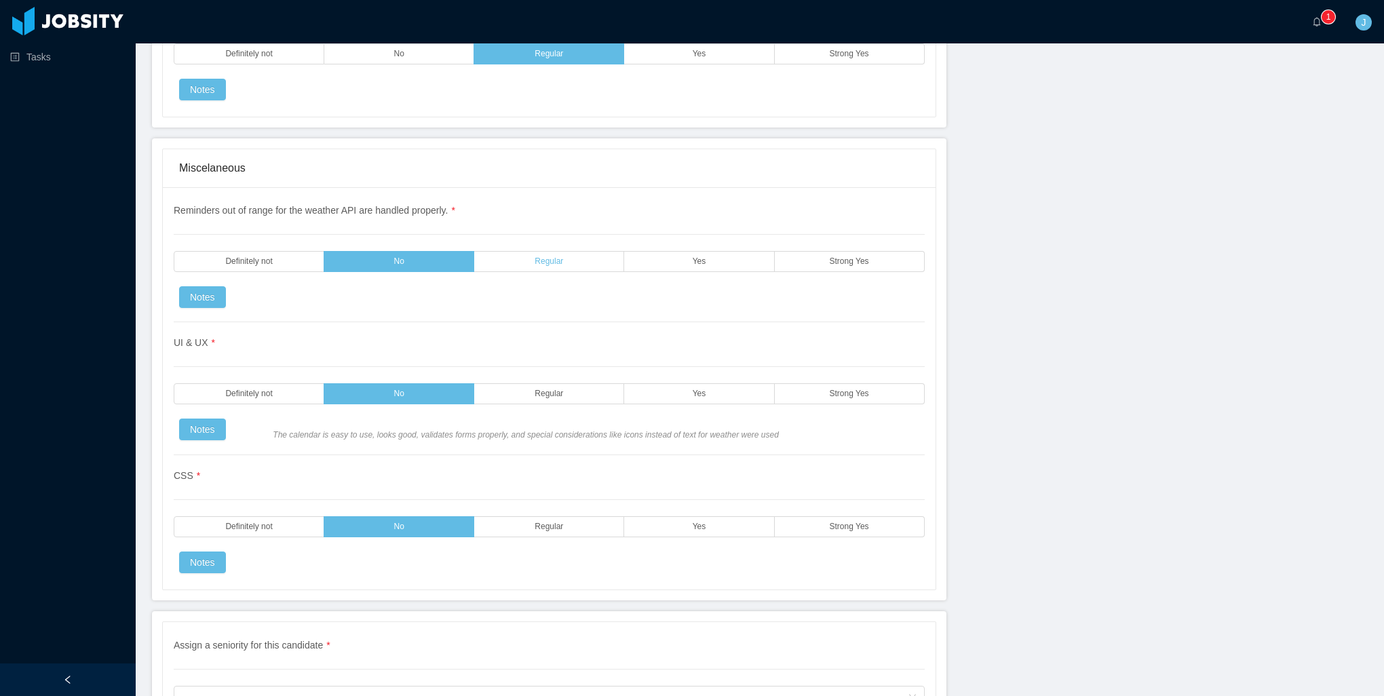
click at [534, 257] on span "Regular" at bounding box center [548, 261] width 28 height 9
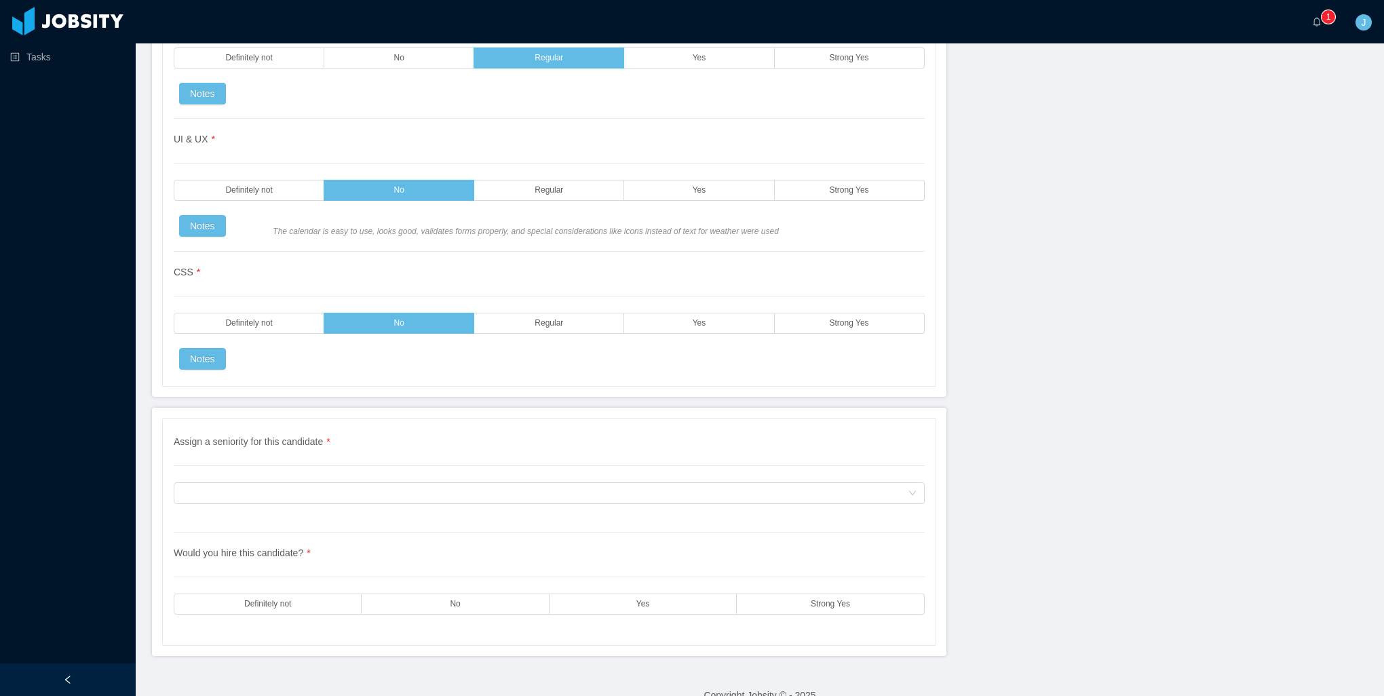
scroll to position [3122, 0]
click at [376, 482] on div "Assign a seniority for this candidate" at bounding box center [545, 492] width 726 height 20
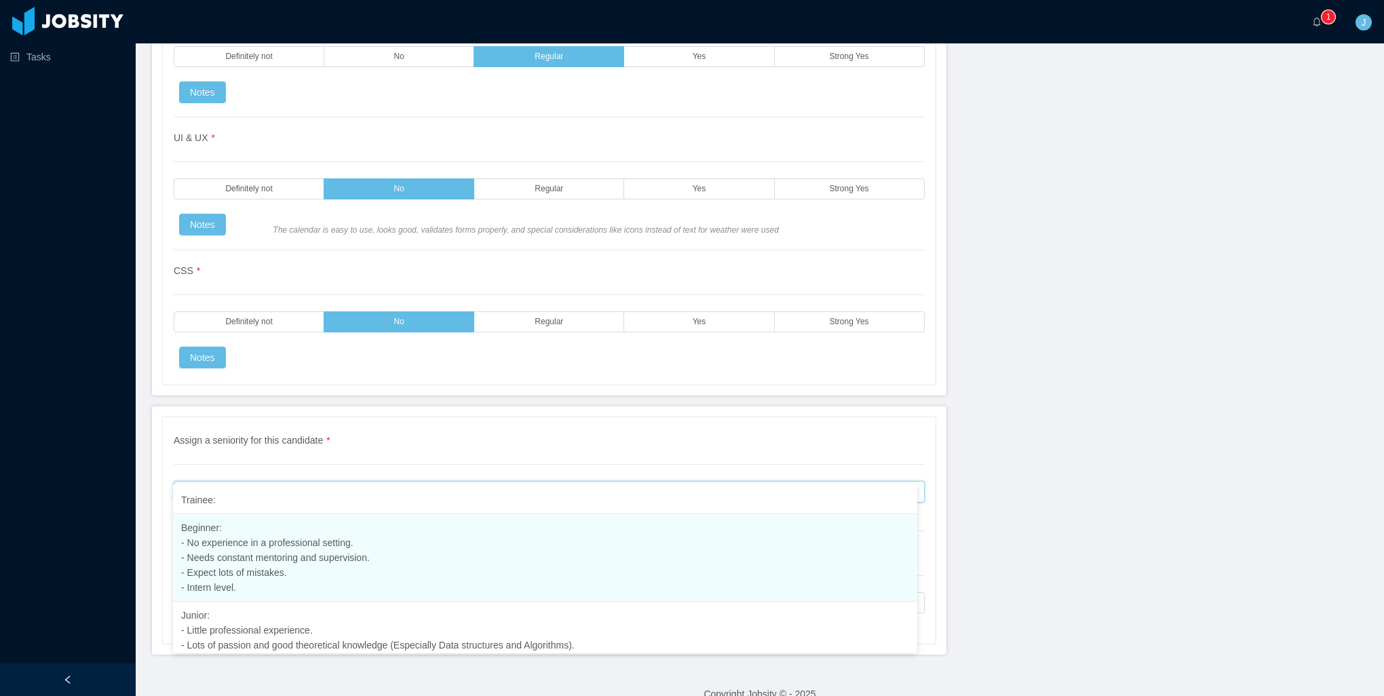
click at [423, 558] on li "Beginner: - No experience in a professional setting. - Needs constant mentoring…" at bounding box center [545, 557] width 744 height 87
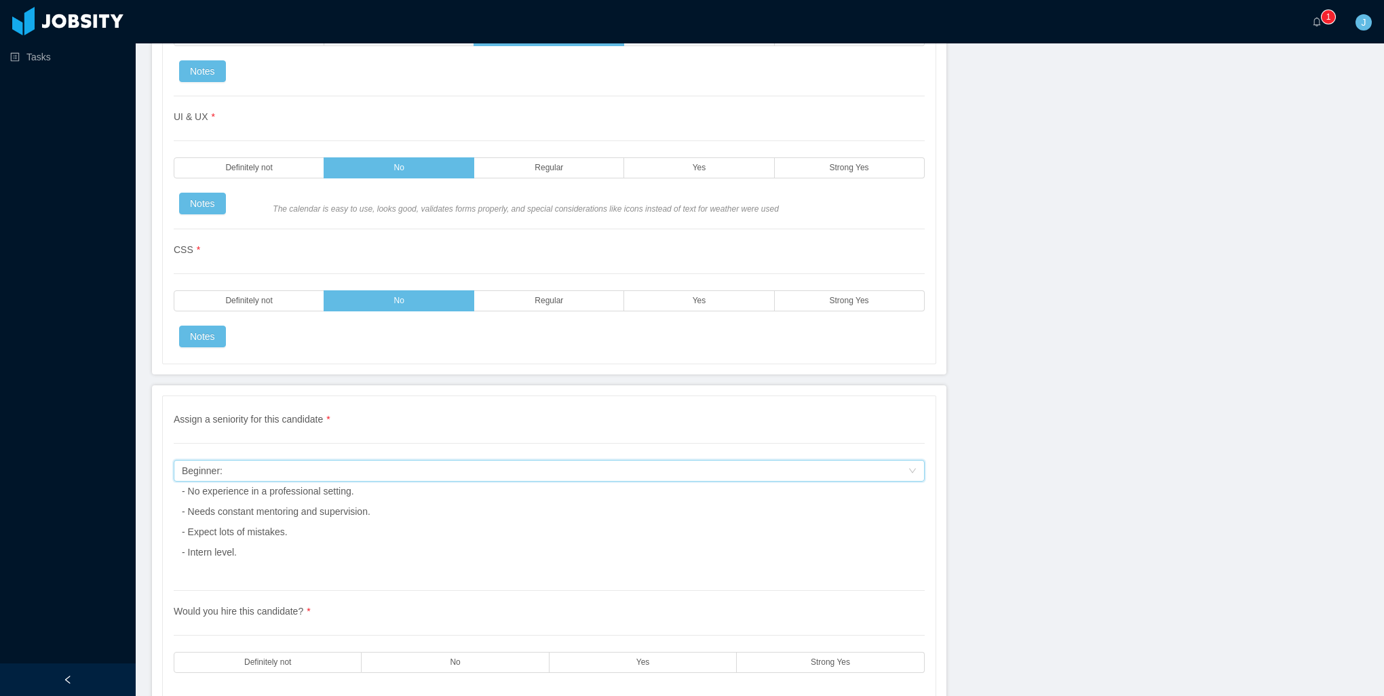
scroll to position [3202, 0]
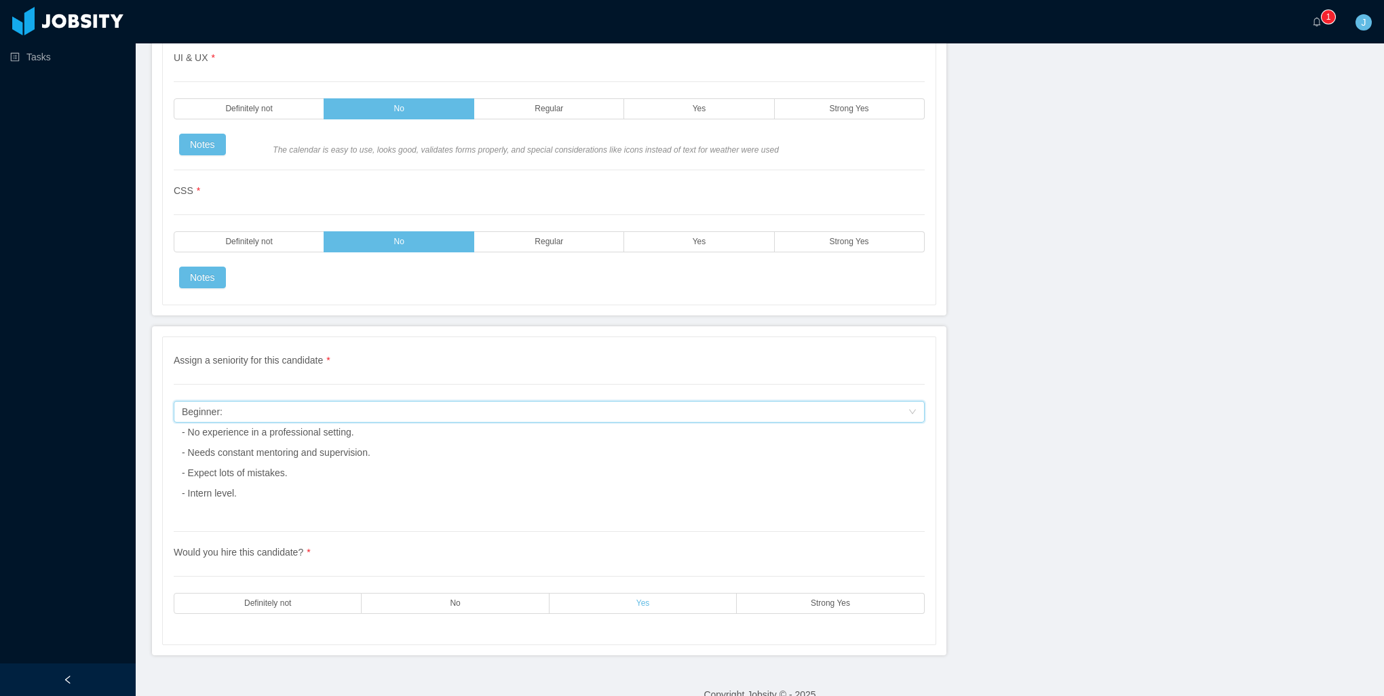
click at [591, 593] on label "Yes" at bounding box center [642, 603] width 187 height 21
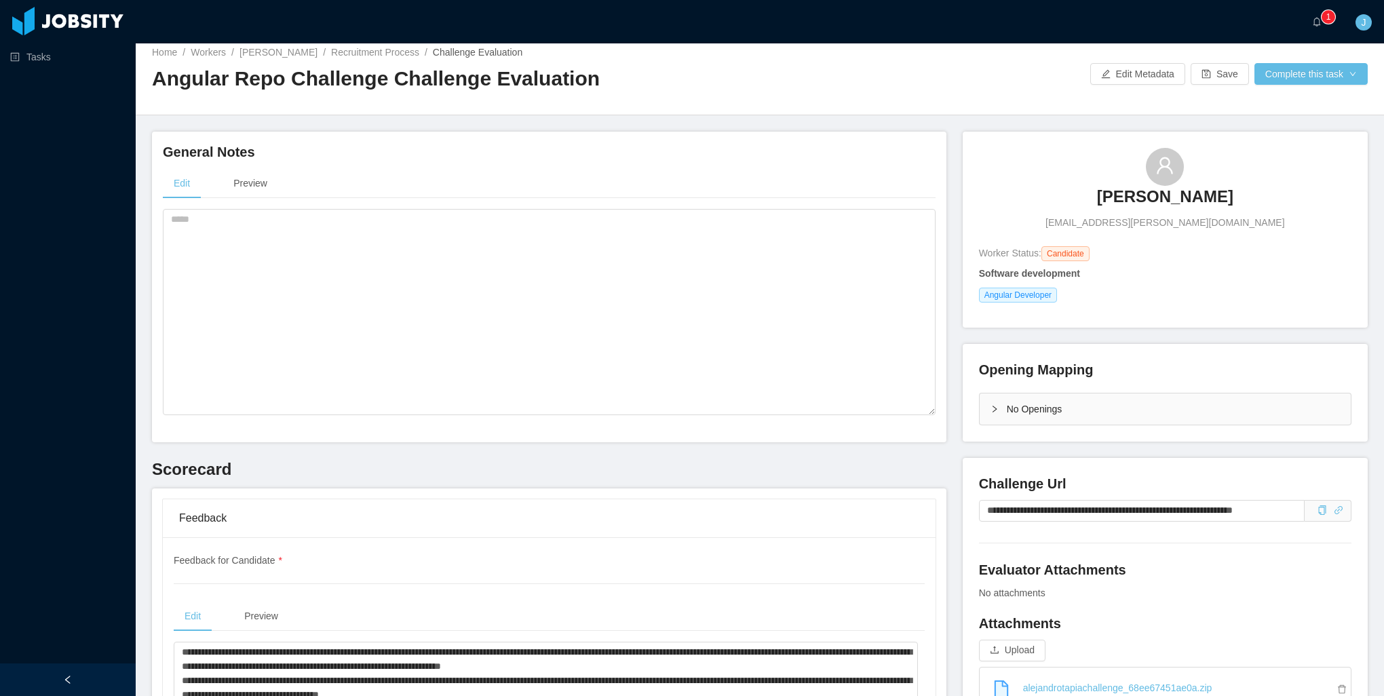
scroll to position [0, 0]
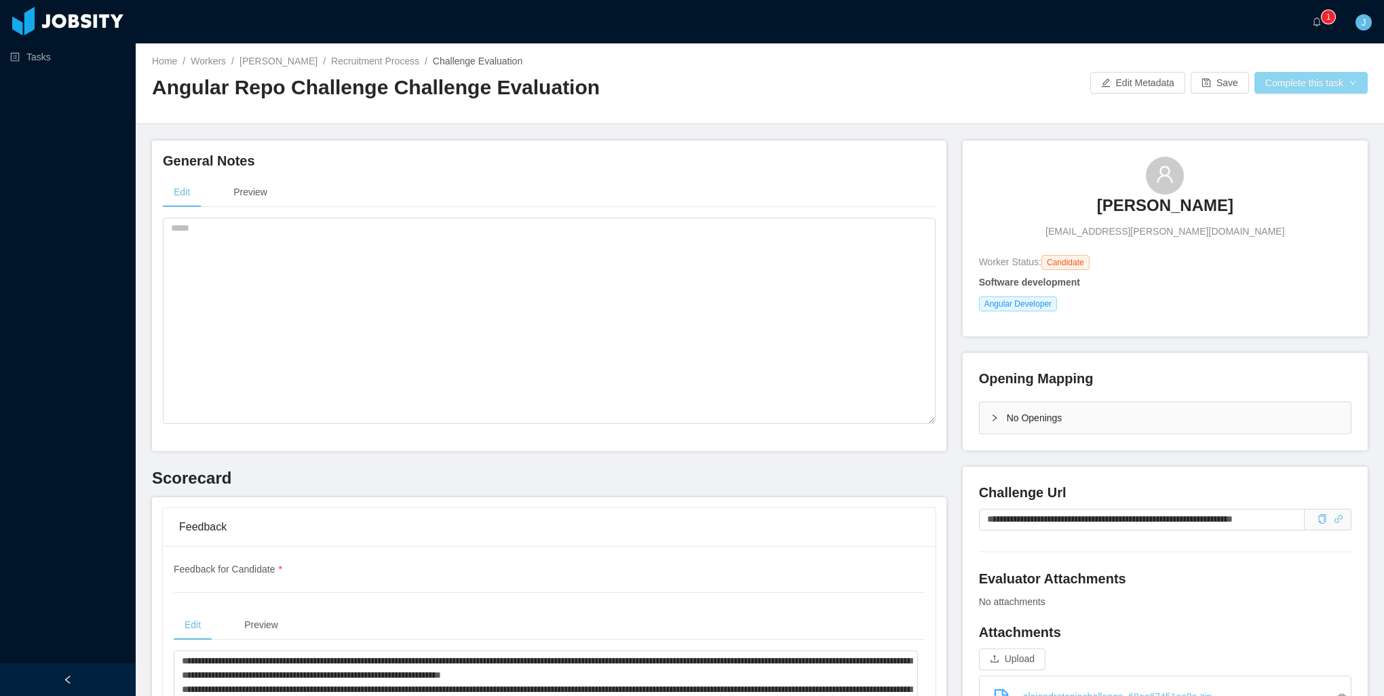
click at [1319, 85] on button "Complete this task" at bounding box center [1310, 83] width 113 height 22
click at [1287, 116] on button "Save Evaluation" at bounding box center [1301, 113] width 105 height 22
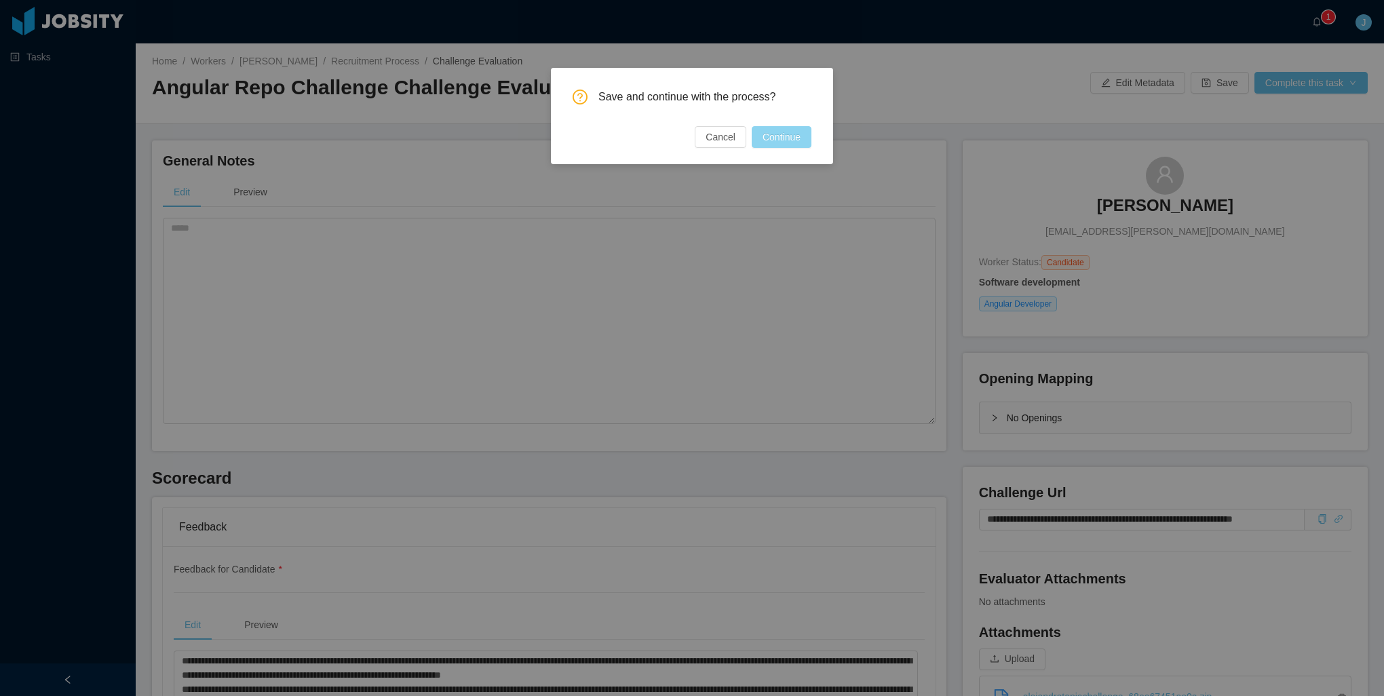
click at [792, 145] on button "Continue" at bounding box center [782, 137] width 60 height 22
